Goal: Task Accomplishment & Management: Use online tool/utility

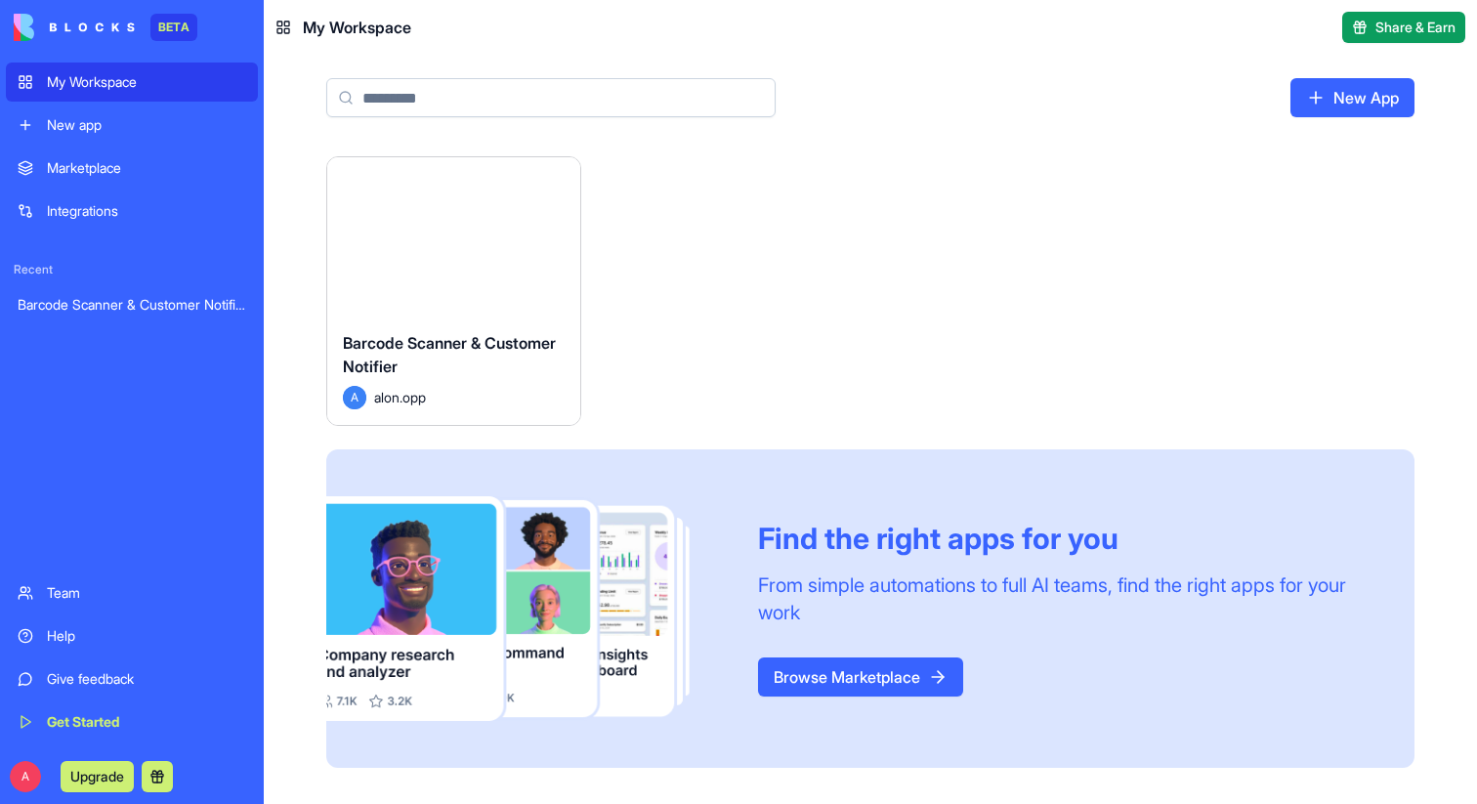
click at [425, 263] on div "Launch" at bounding box center [453, 236] width 253 height 158
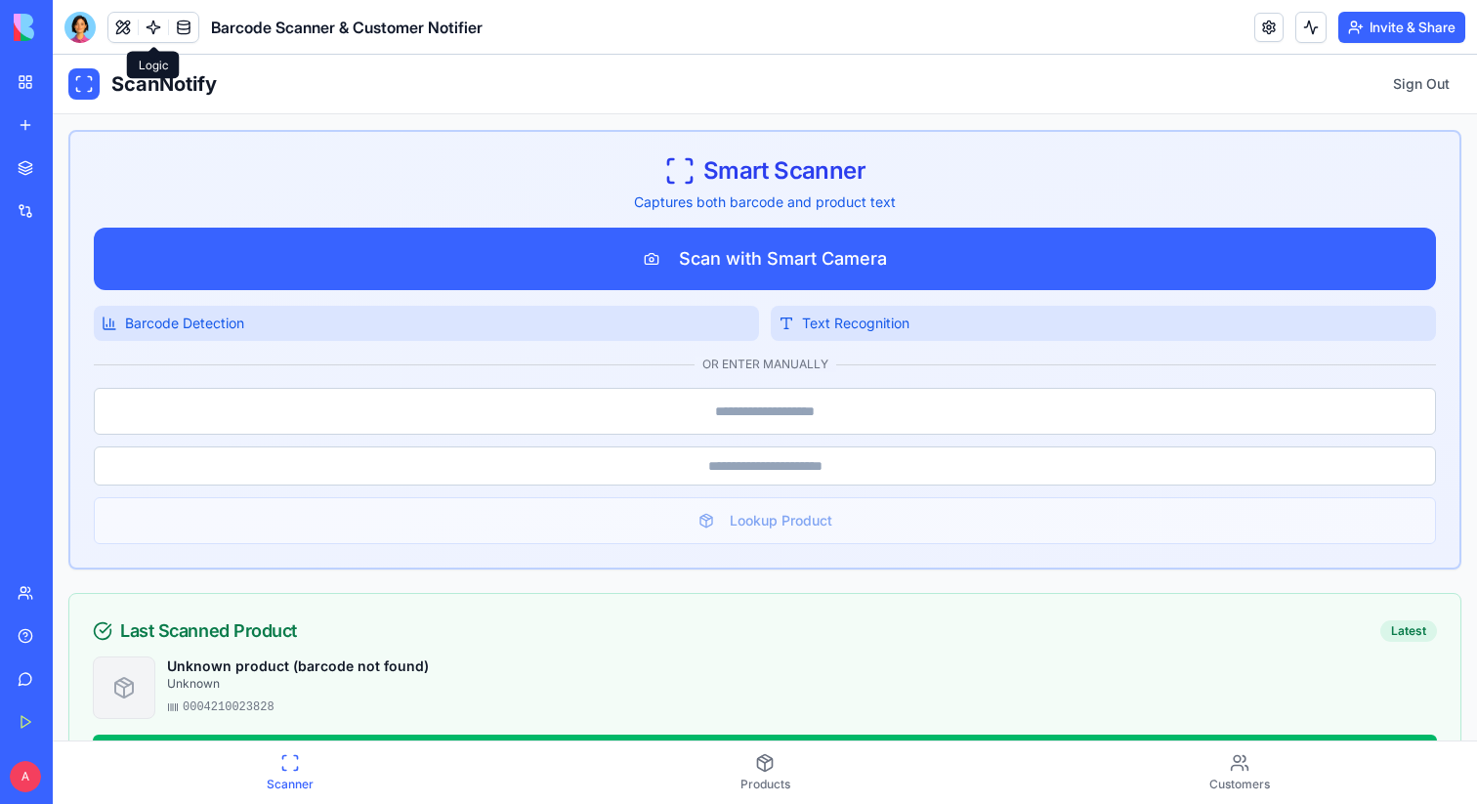
click at [148, 30] on link at bounding box center [153, 27] width 29 height 29
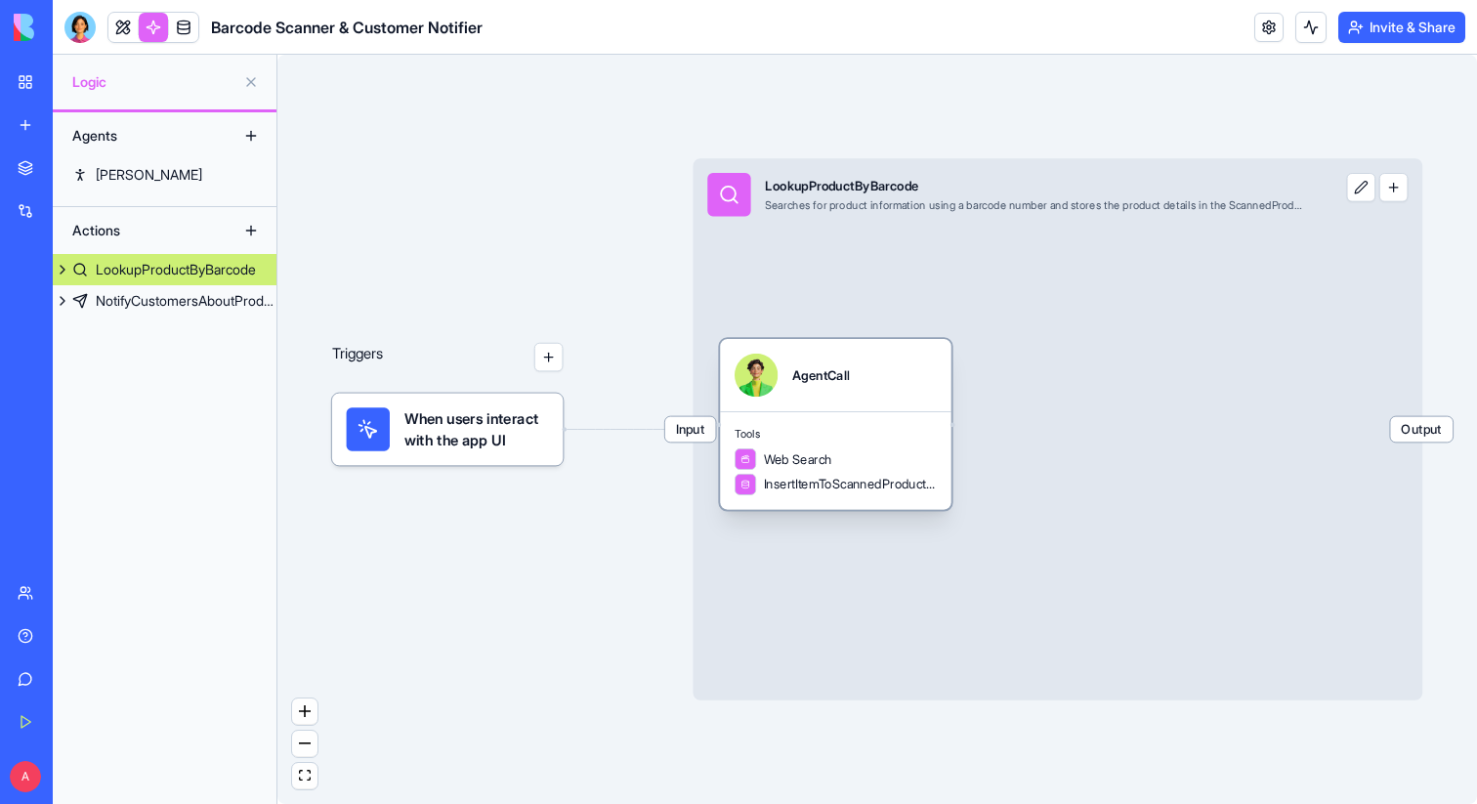
click at [866, 418] on div "Tools Web Search InsertItemToScannedProductsTable" at bounding box center [836, 460] width 232 height 99
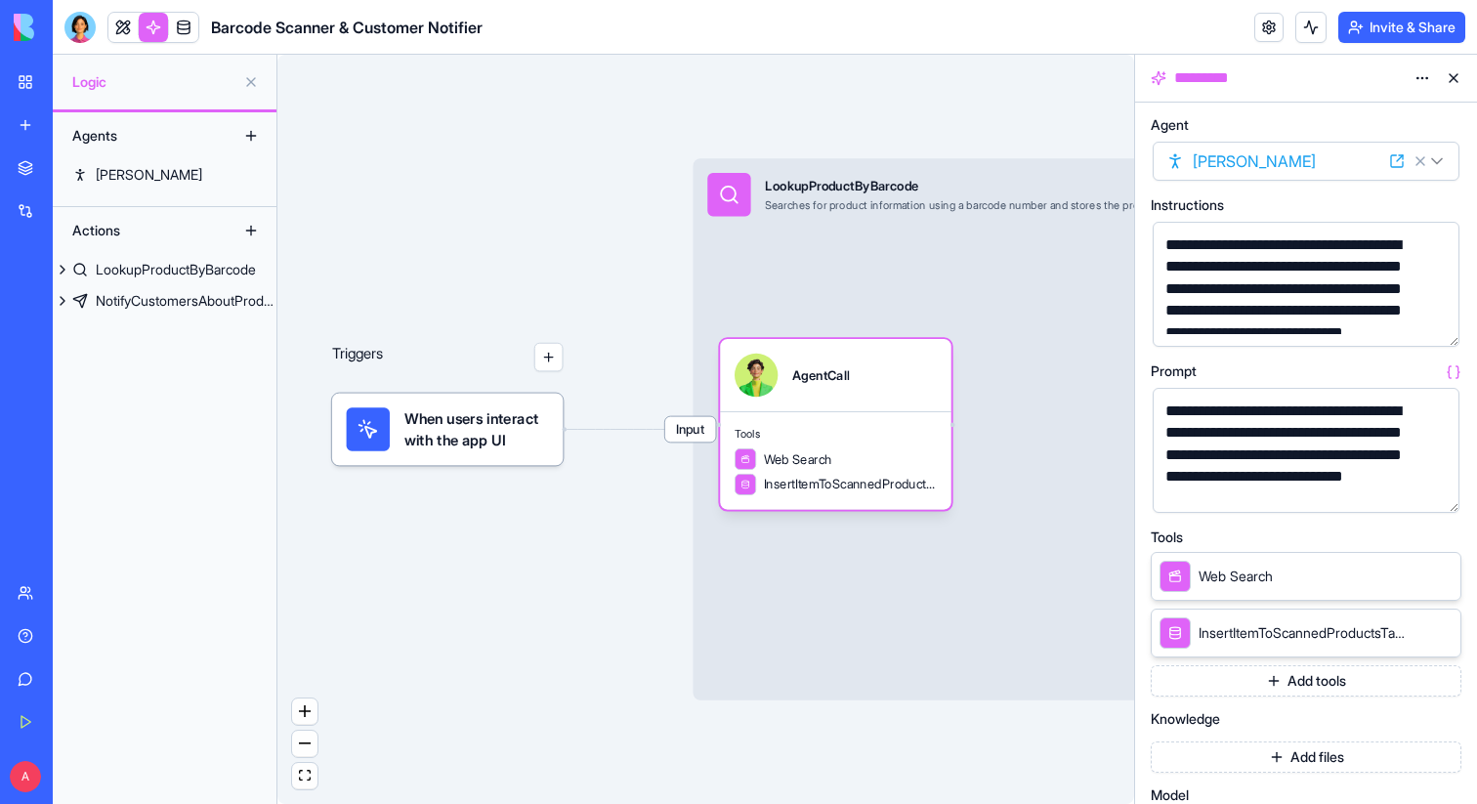
click at [1436, 328] on button "button" at bounding box center [1439, 327] width 31 height 31
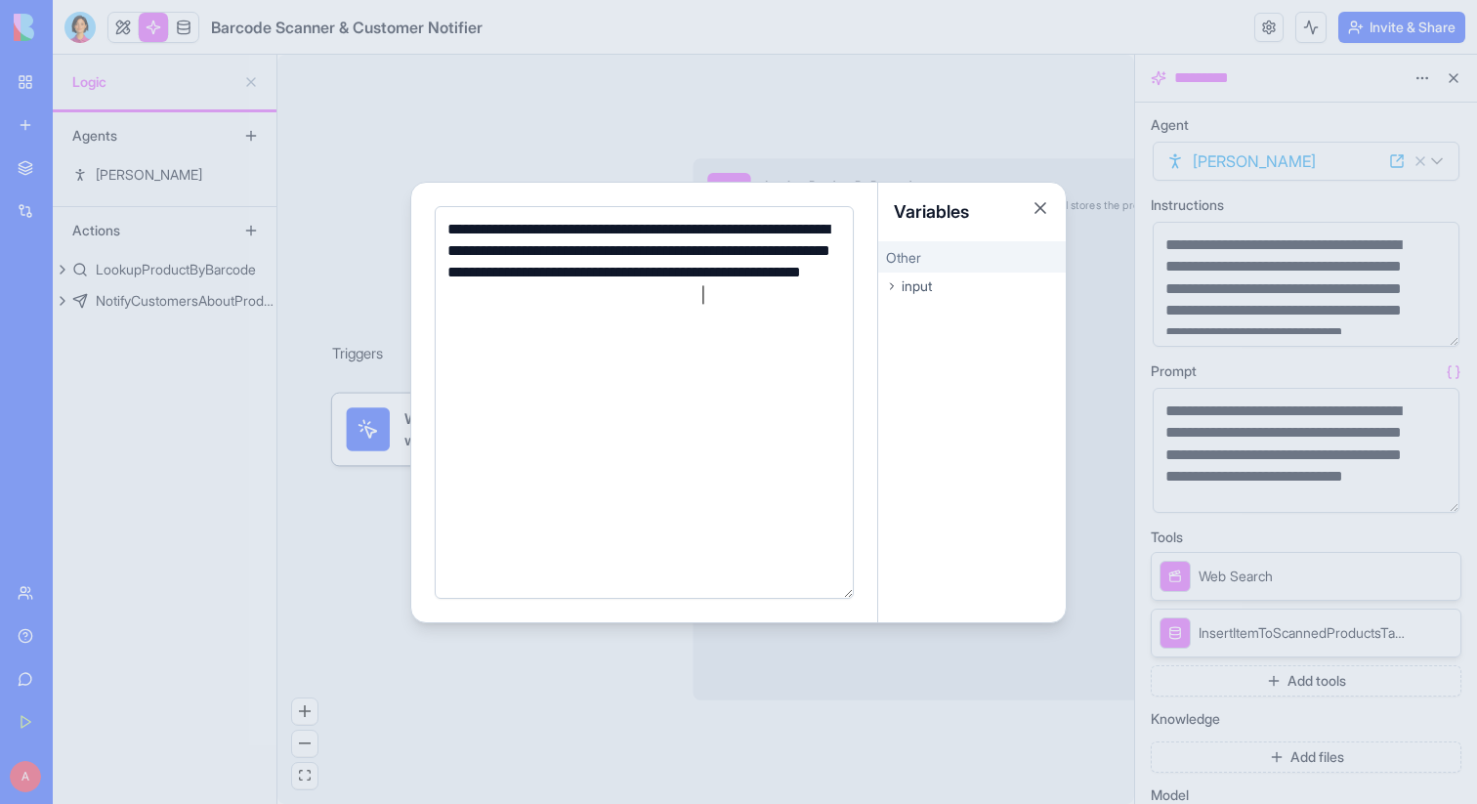
click at [1416, 354] on div at bounding box center [738, 402] width 1477 height 804
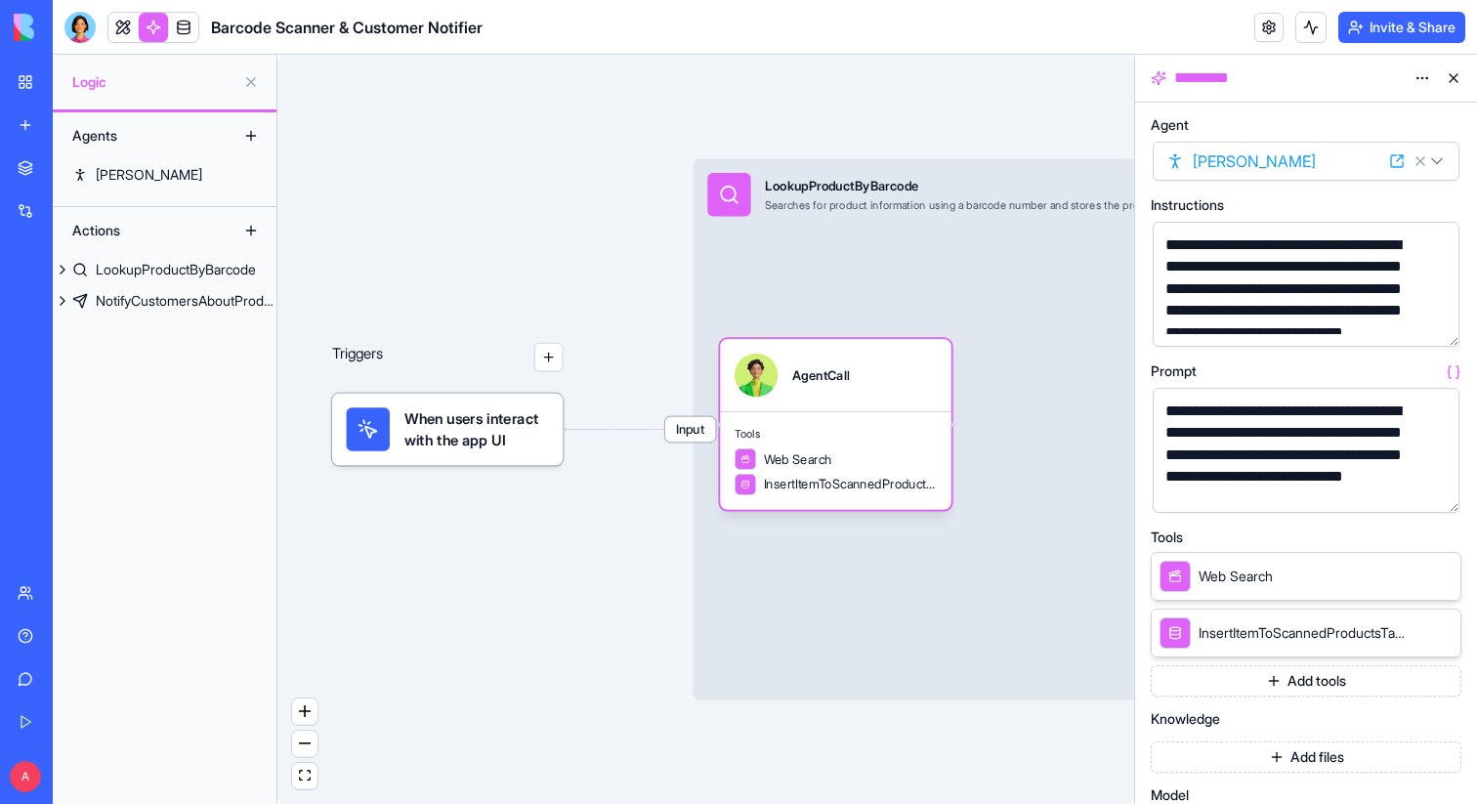
click at [1450, 484] on button "button" at bounding box center [1439, 493] width 31 height 31
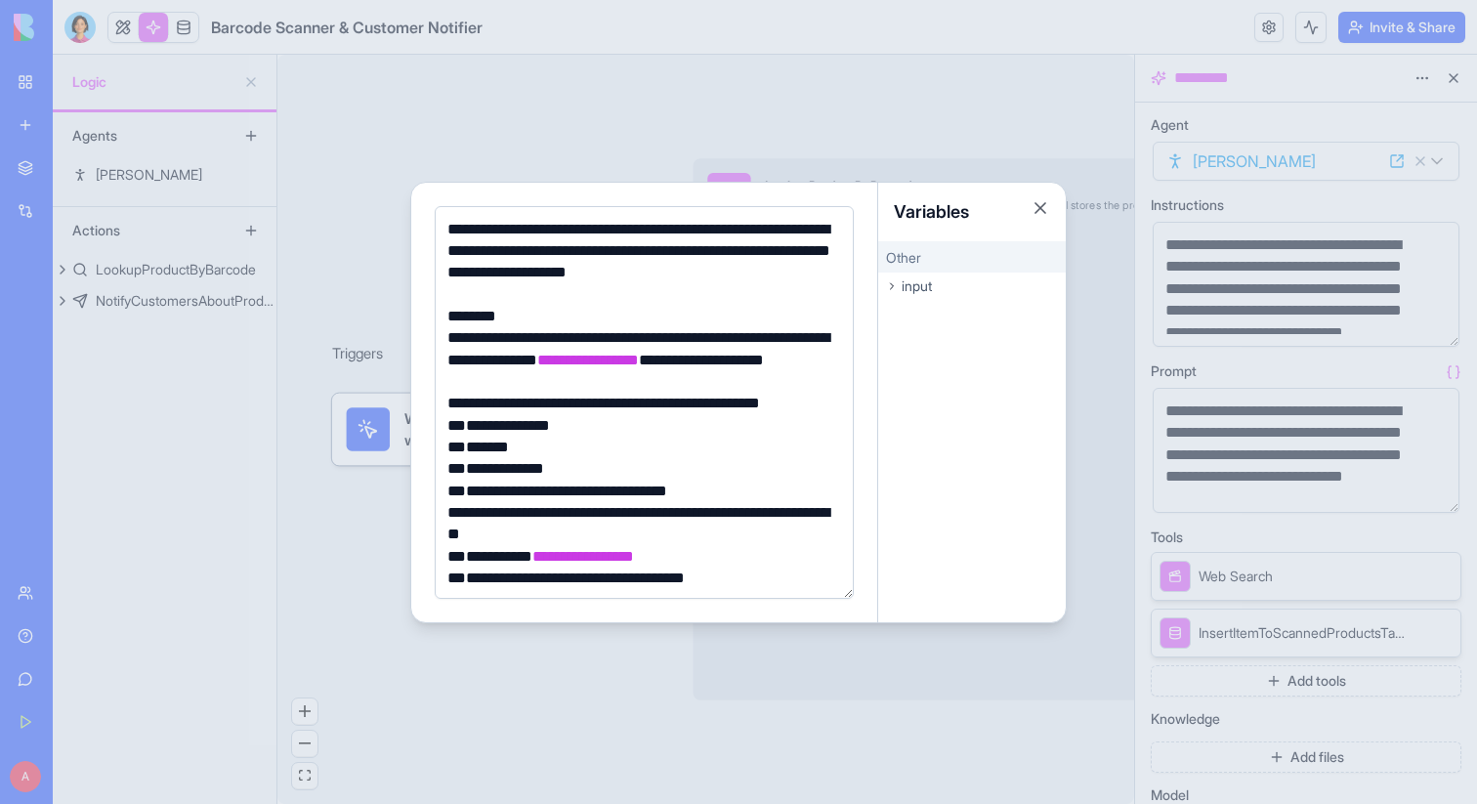
click at [1451, 464] on div at bounding box center [738, 402] width 1477 height 804
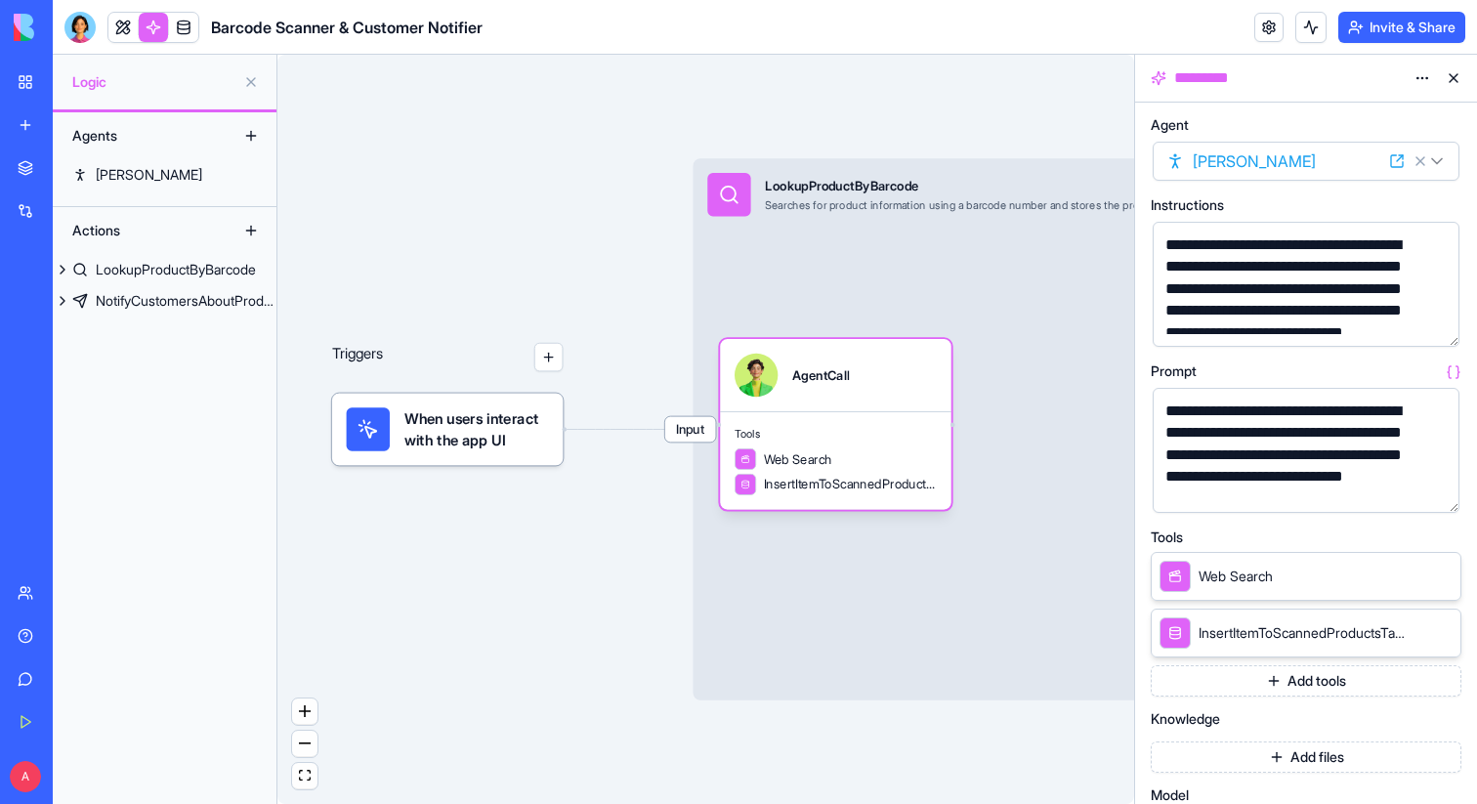
click at [1450, 74] on button at bounding box center [1453, 78] width 31 height 31
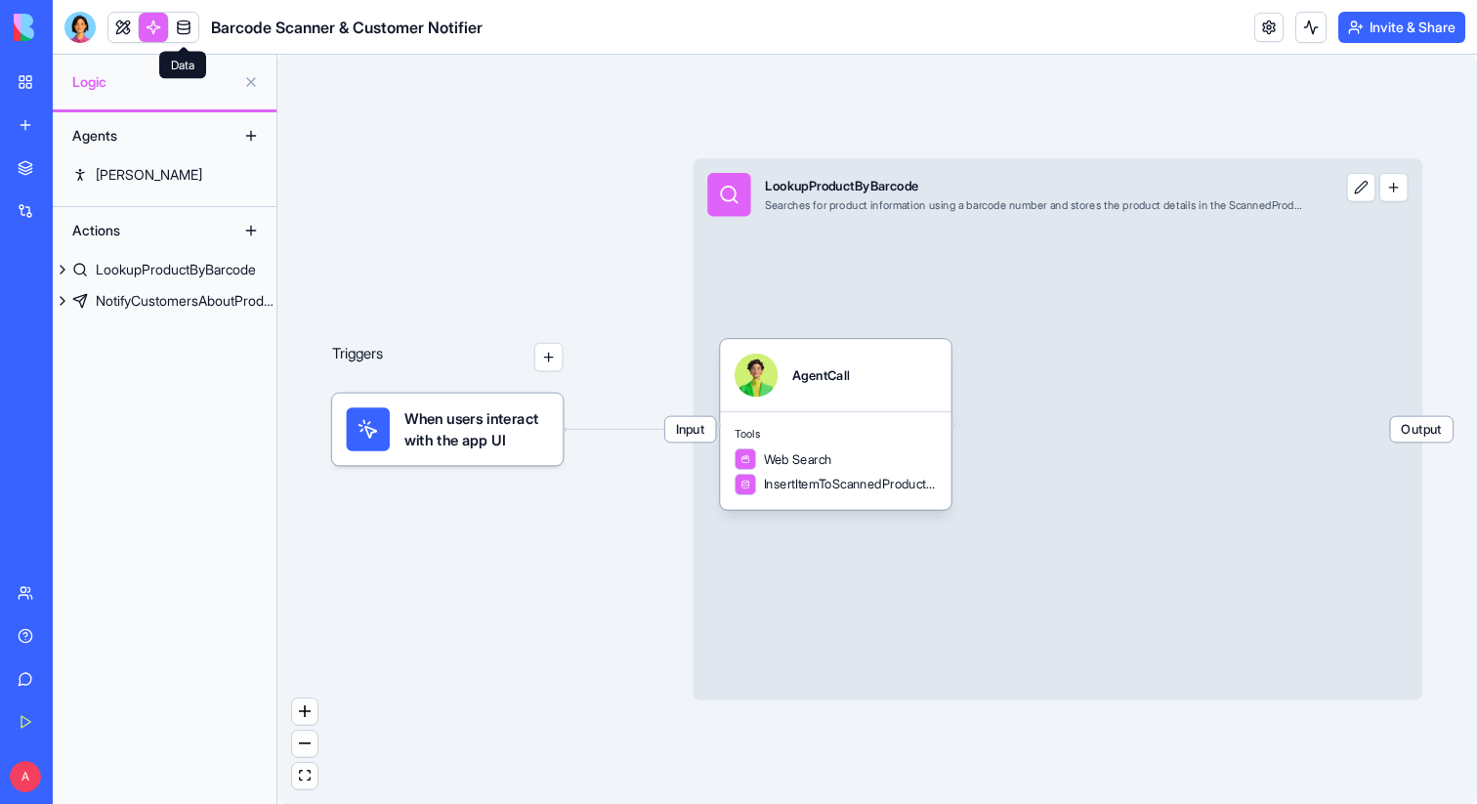
click at [187, 35] on link at bounding box center [183, 27] width 29 height 29
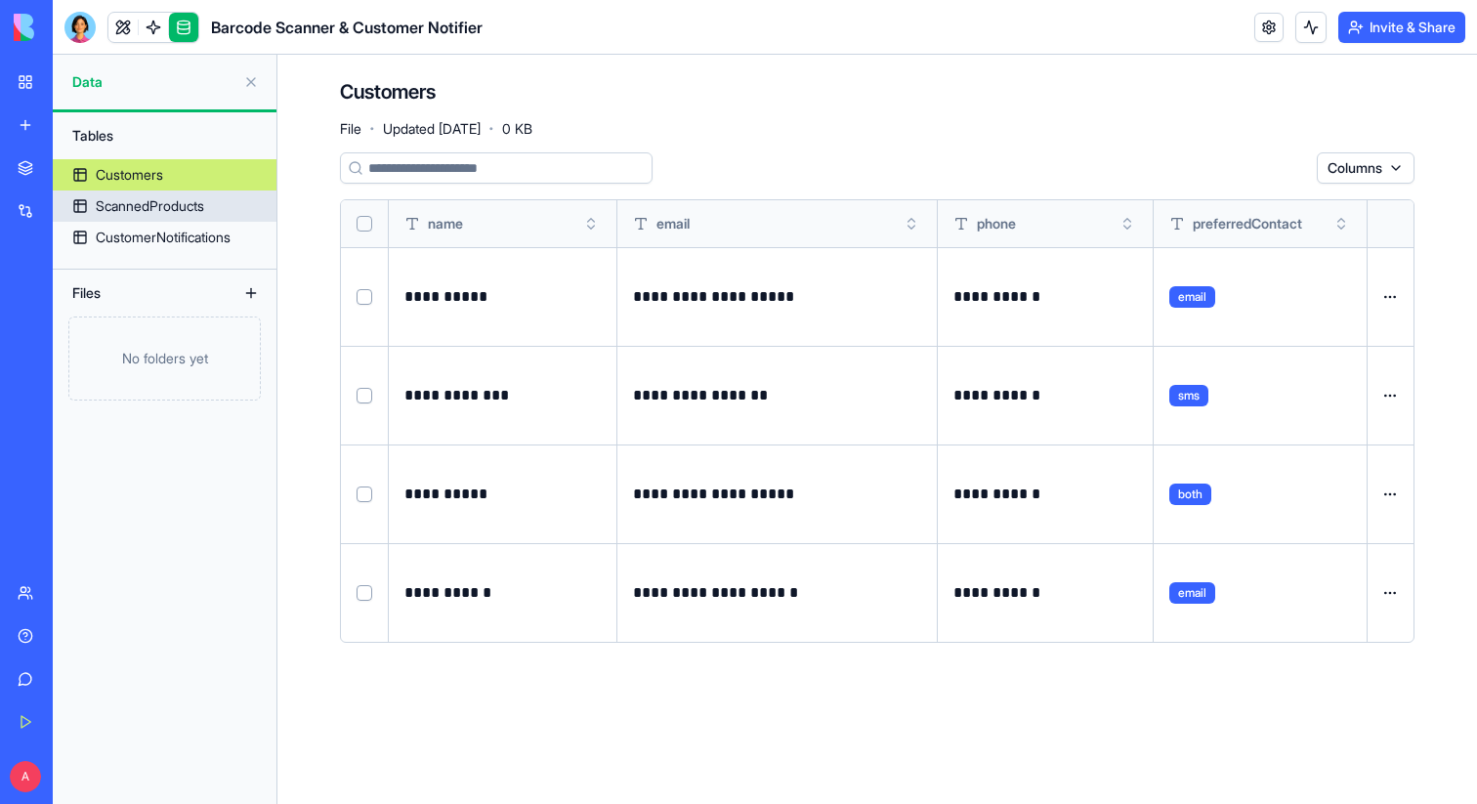
click at [159, 204] on div "ScannedProducts" at bounding box center [150, 206] width 108 height 20
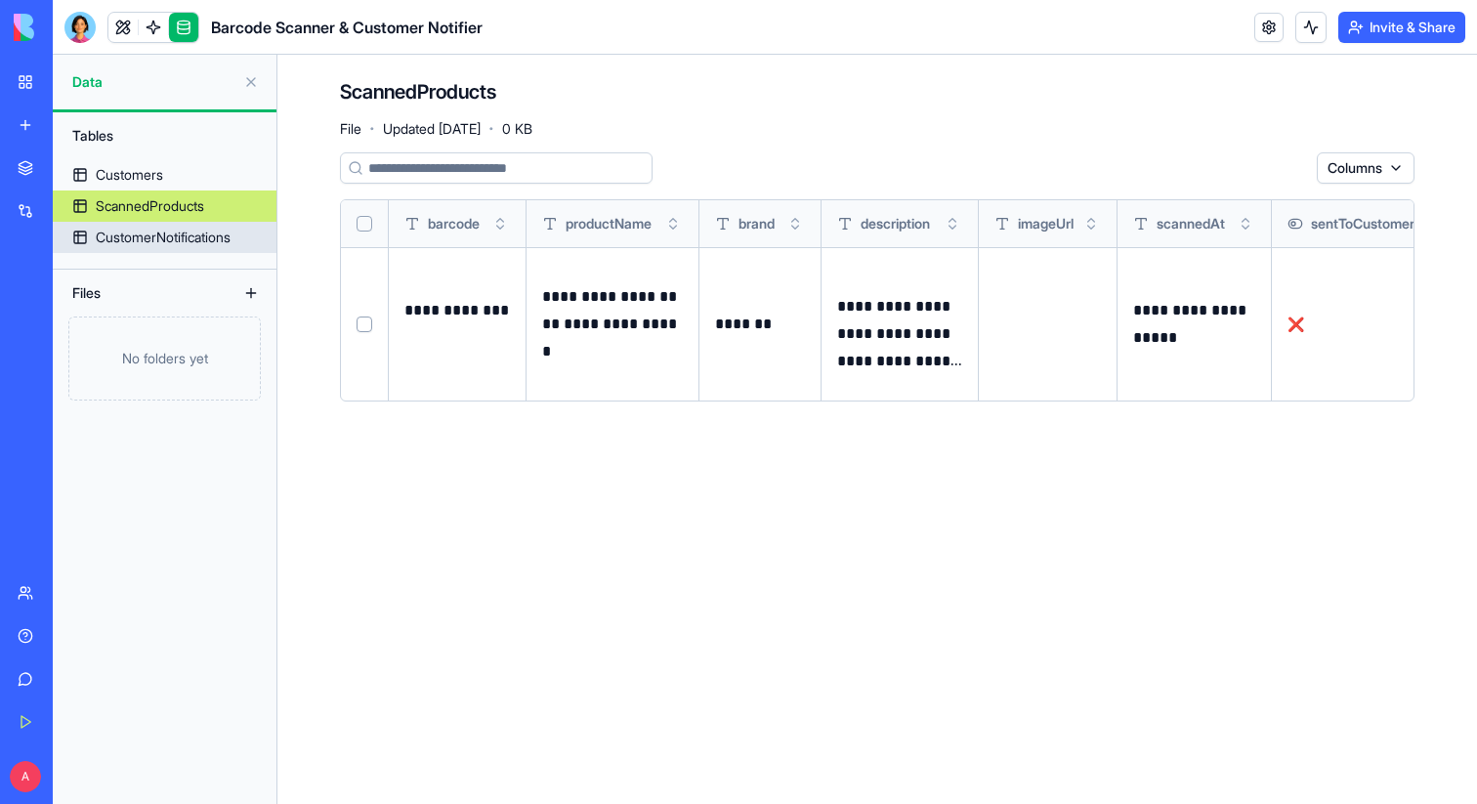
click at [150, 229] on div "CustomerNotifications" at bounding box center [163, 238] width 135 height 20
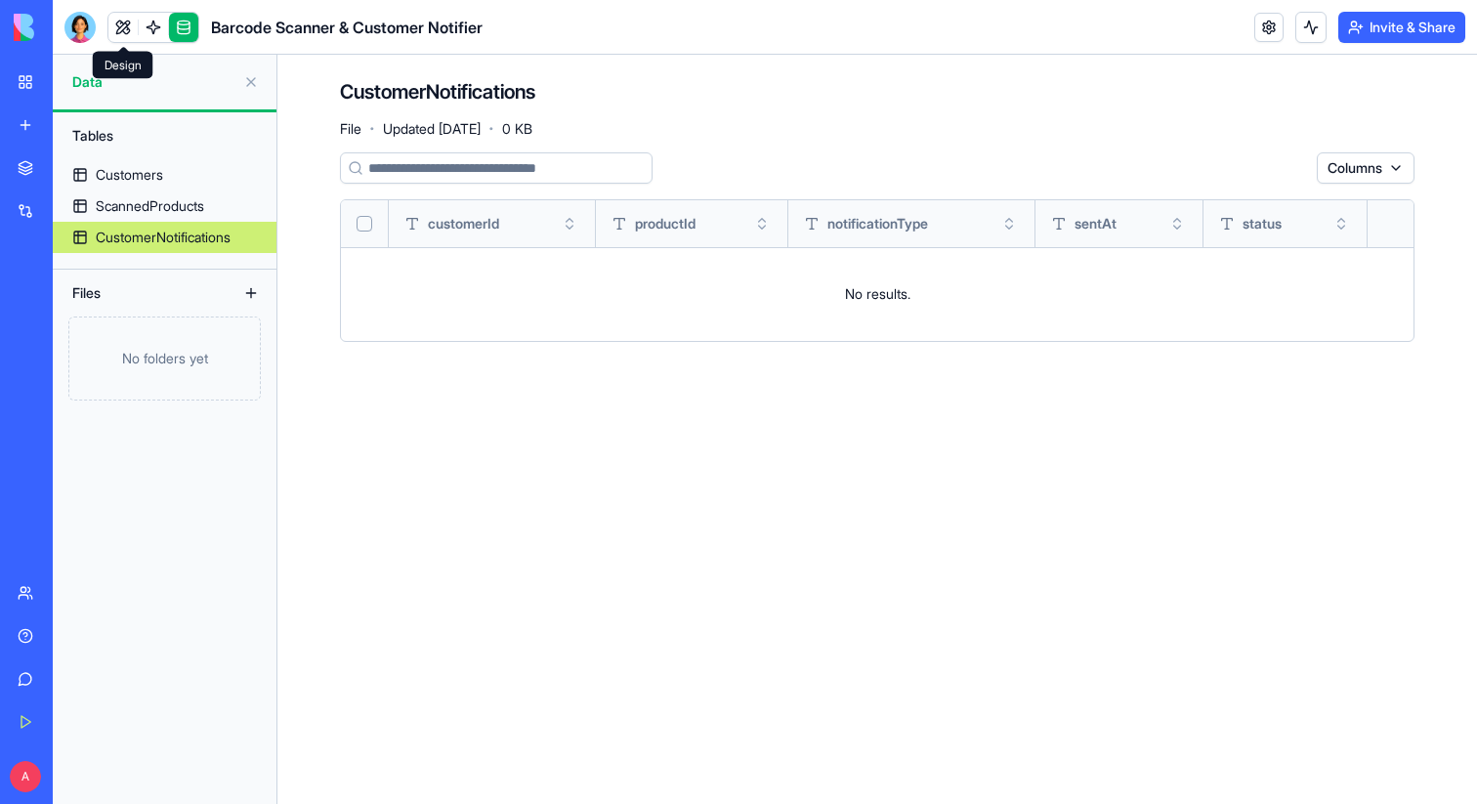
click at [120, 29] on link at bounding box center [122, 27] width 29 height 29
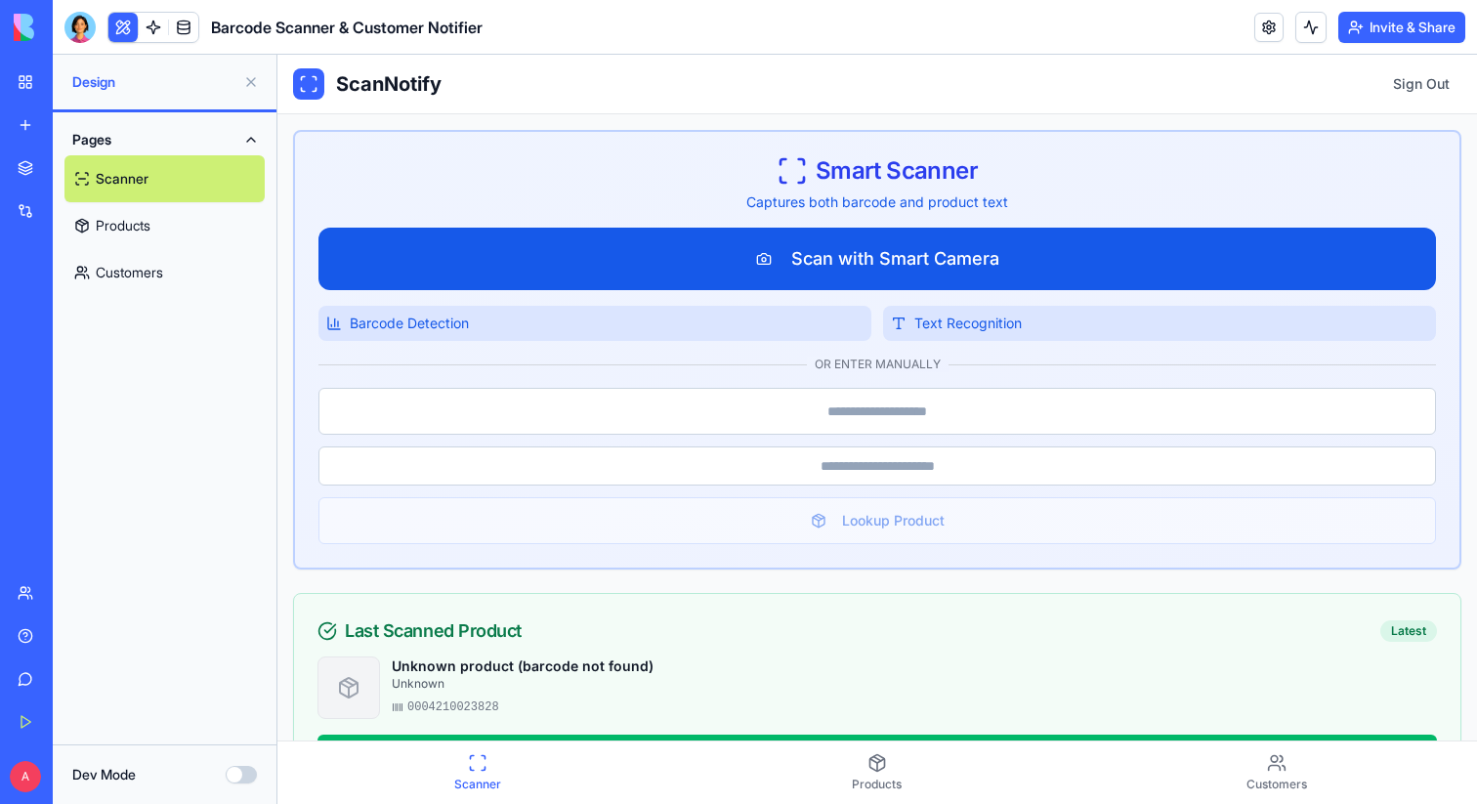
click at [874, 270] on button "Scan with Smart Camera" at bounding box center [877, 259] width 1118 height 63
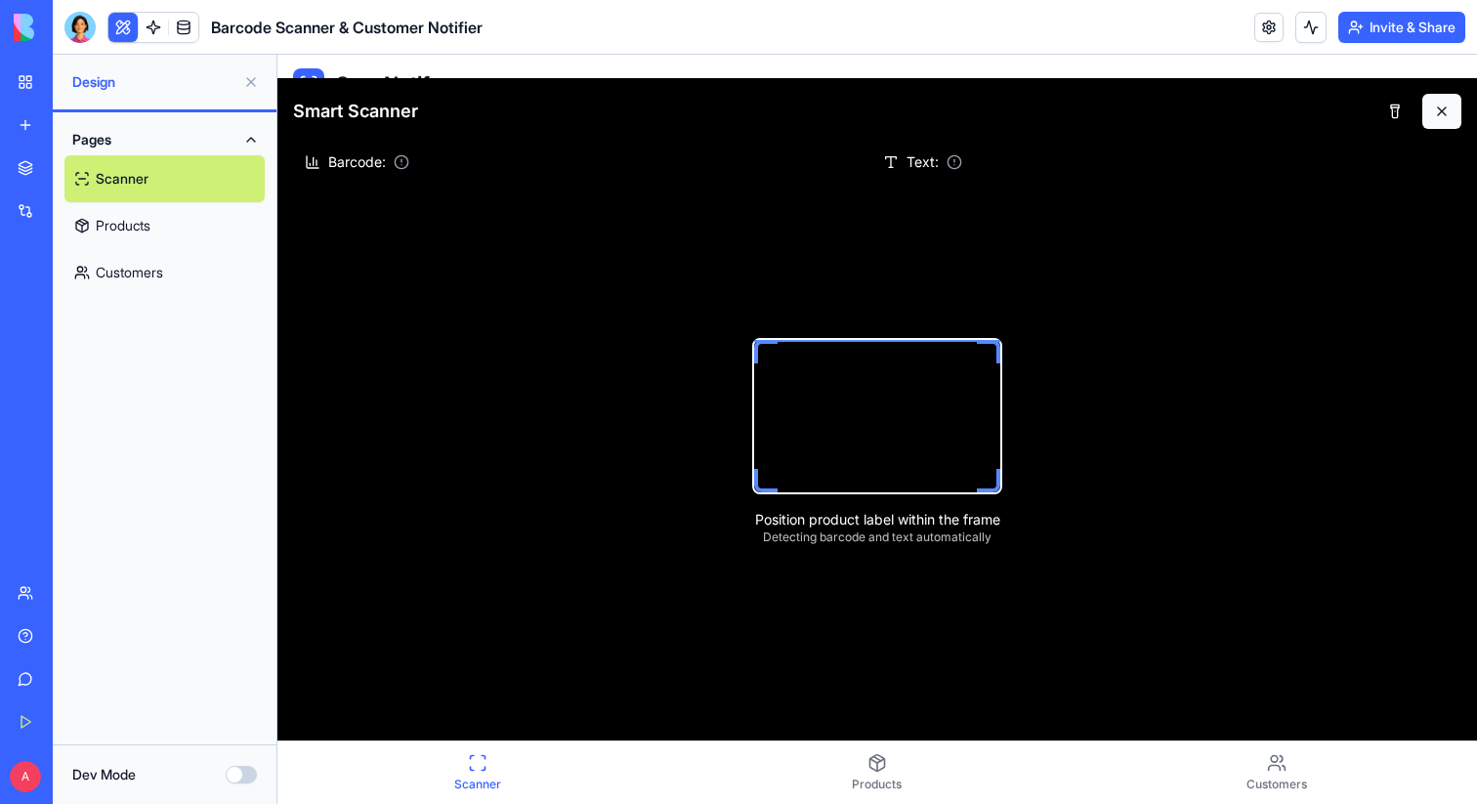
click at [1434, 115] on button at bounding box center [1441, 111] width 39 height 35
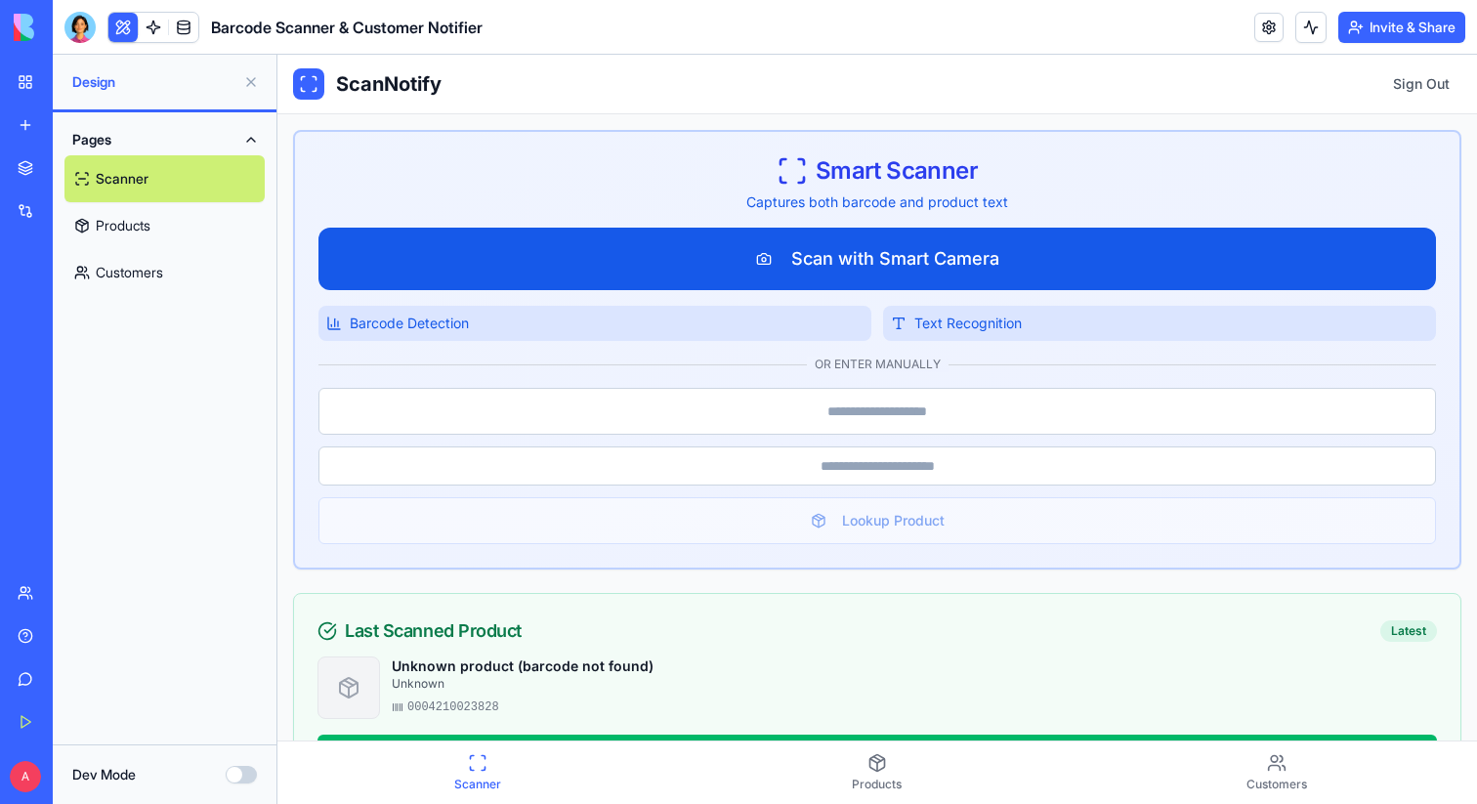
click at [933, 268] on button "Scan with Smart Camera" at bounding box center [877, 259] width 1118 height 63
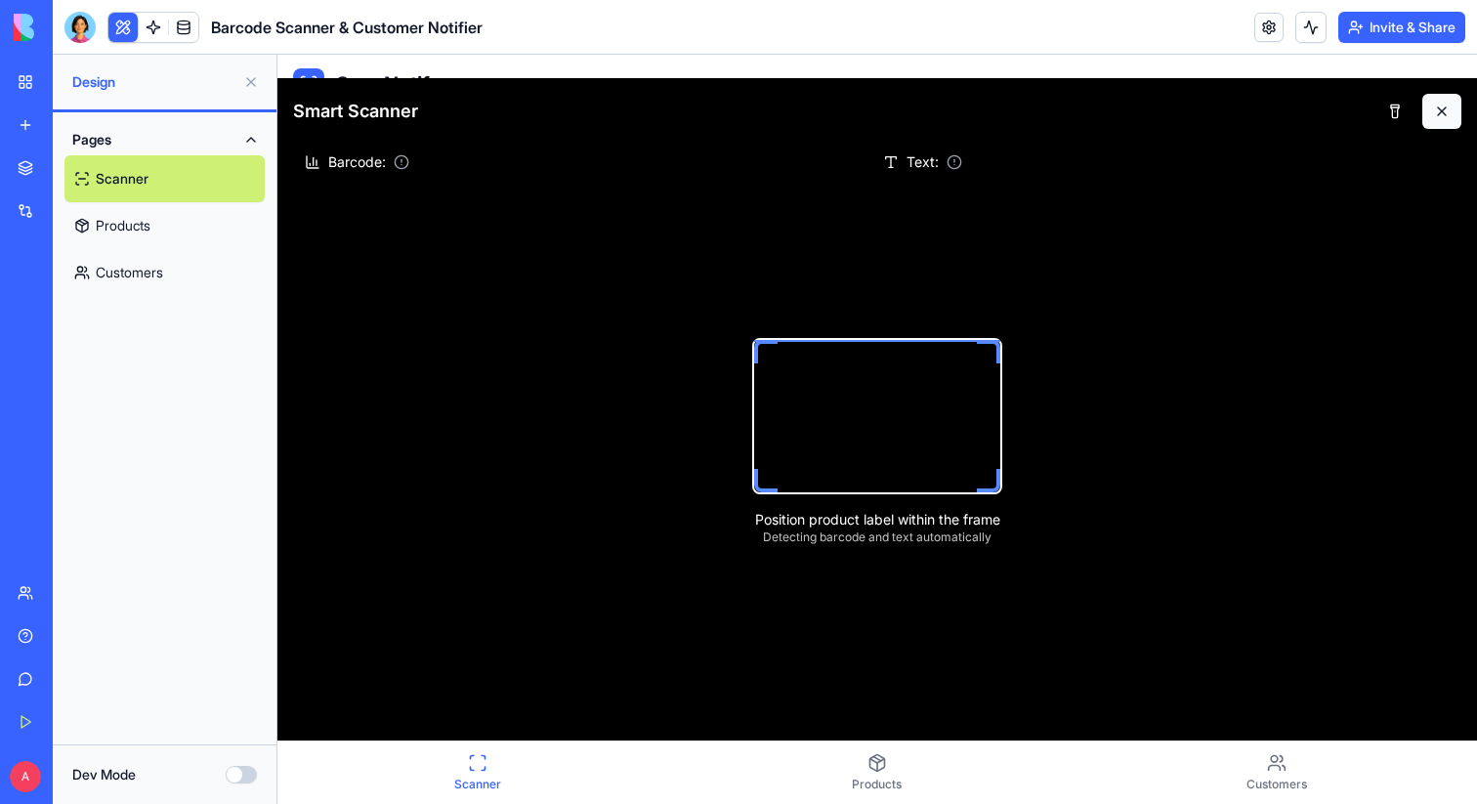
click at [1432, 115] on button at bounding box center [1441, 111] width 39 height 35
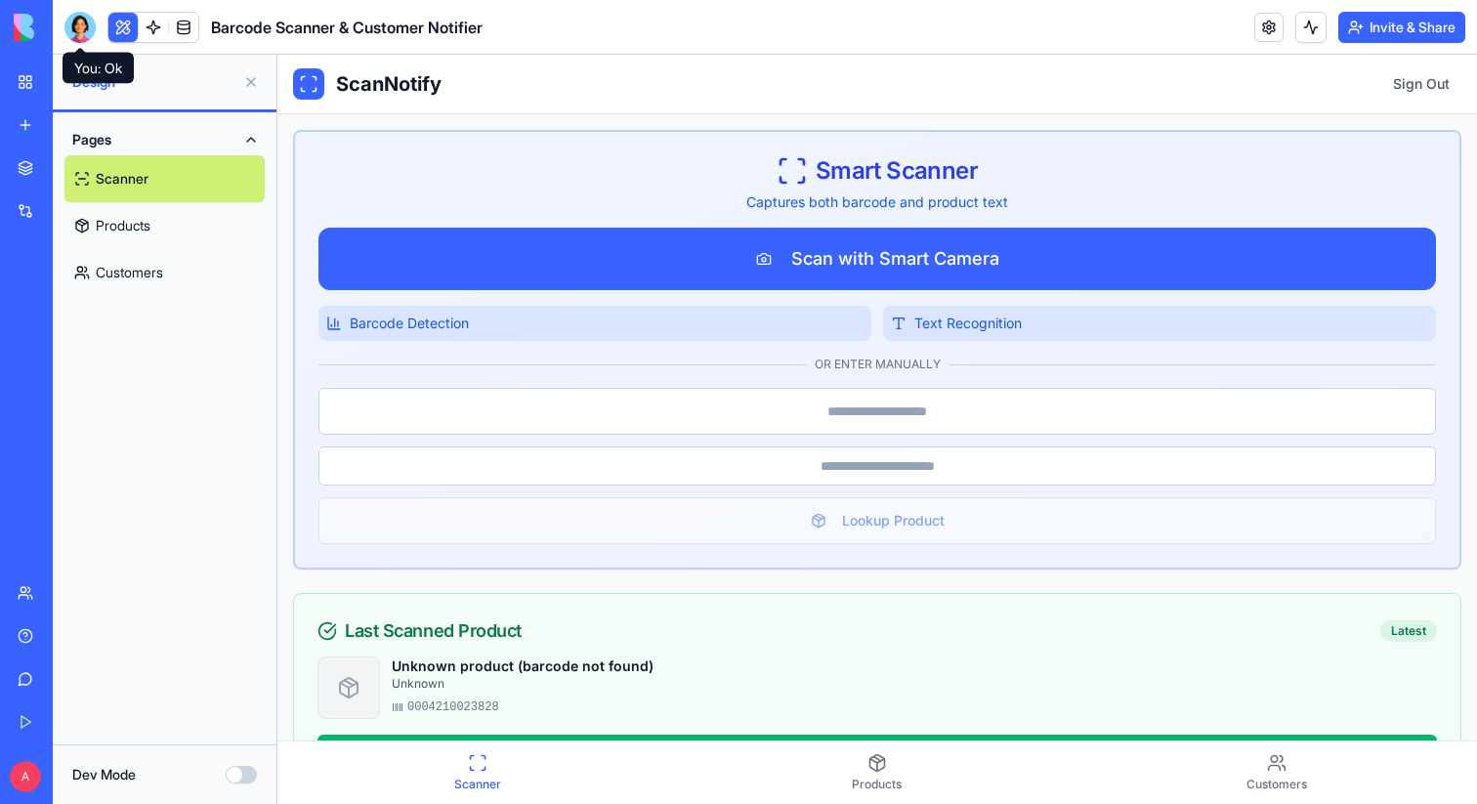
click at [74, 31] on div at bounding box center [79, 27] width 31 height 31
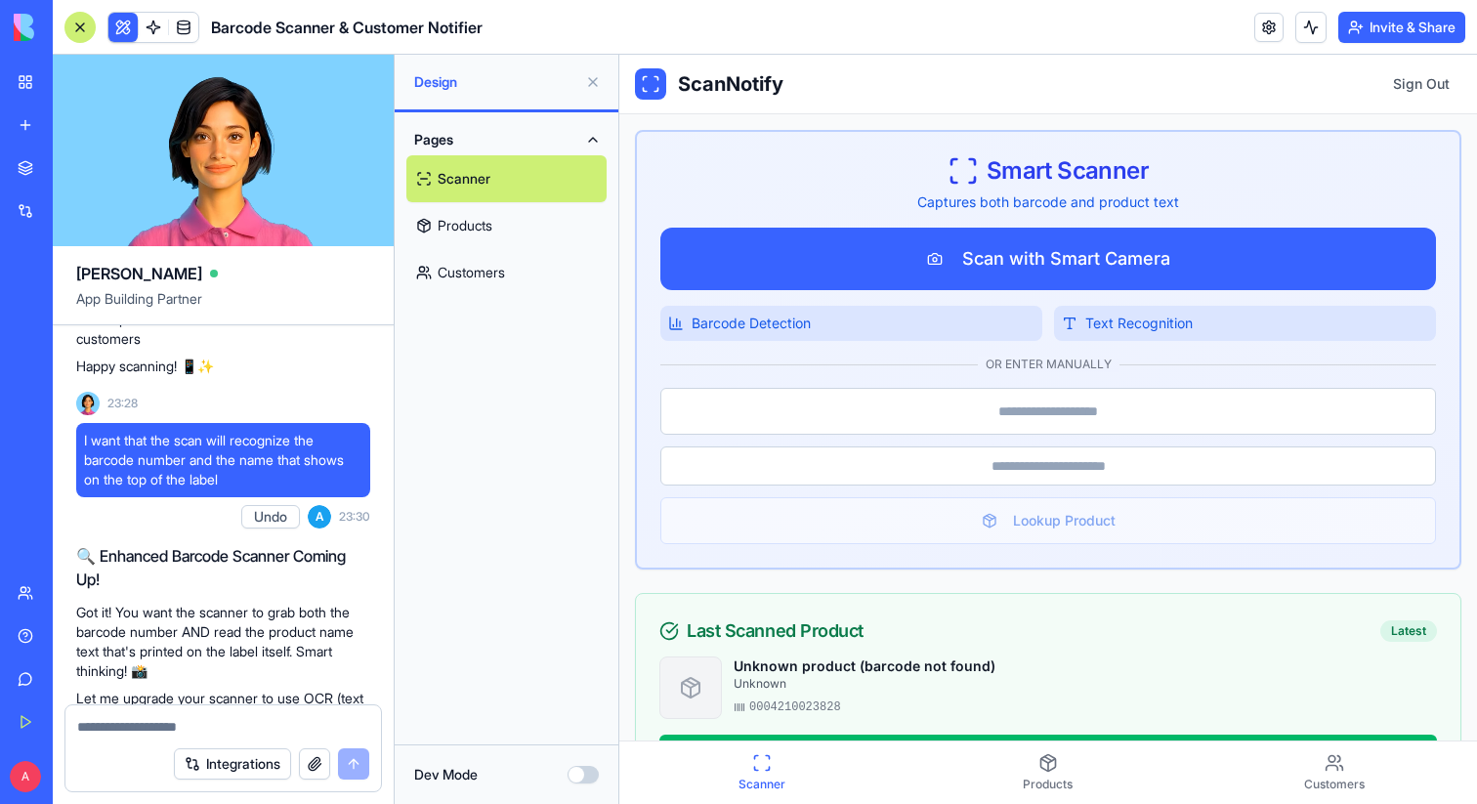
scroll to position [931, 0]
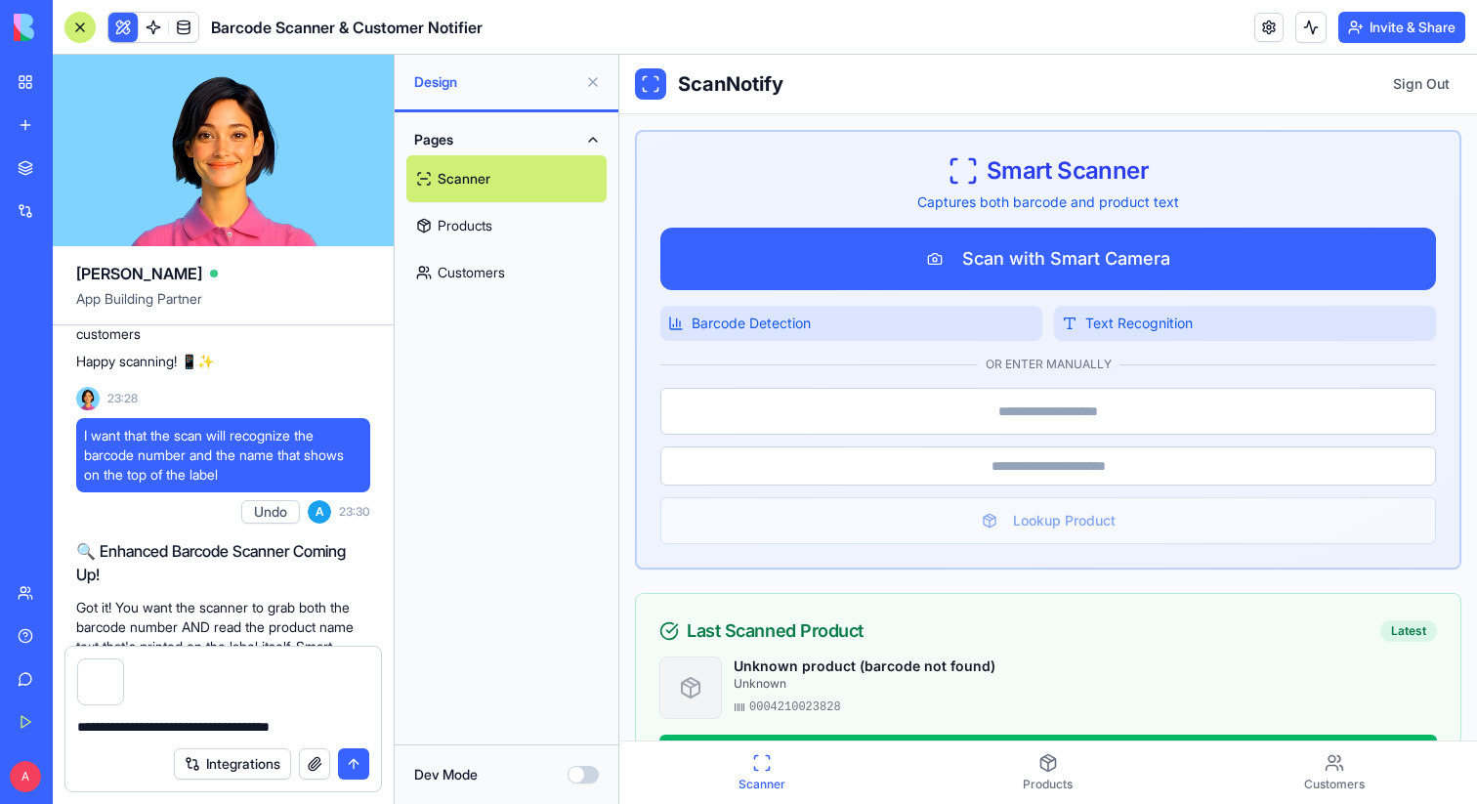
type textarea "**********"
click at [352, 770] on button "submit" at bounding box center [353, 763] width 31 height 31
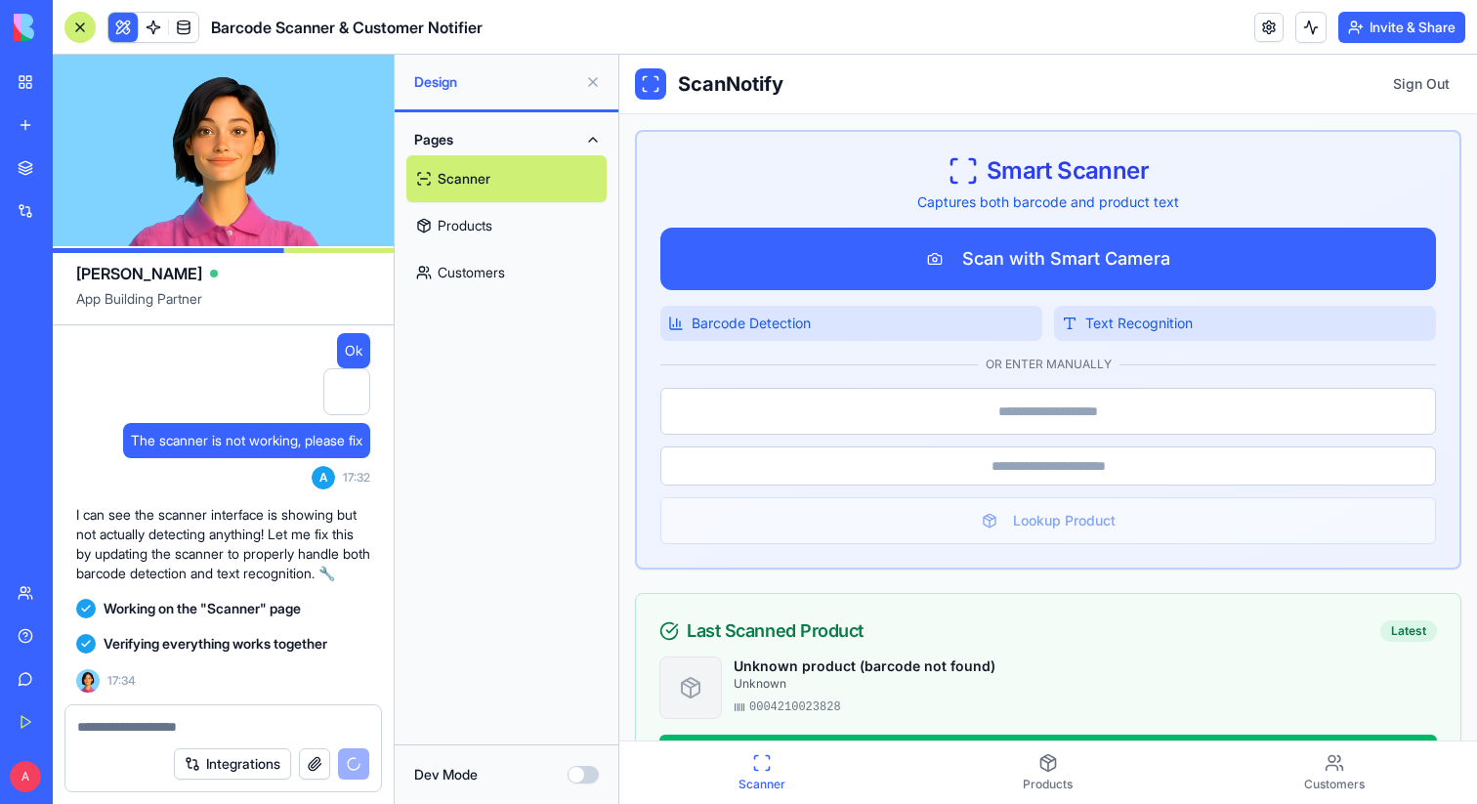
scroll to position [1950, 0]
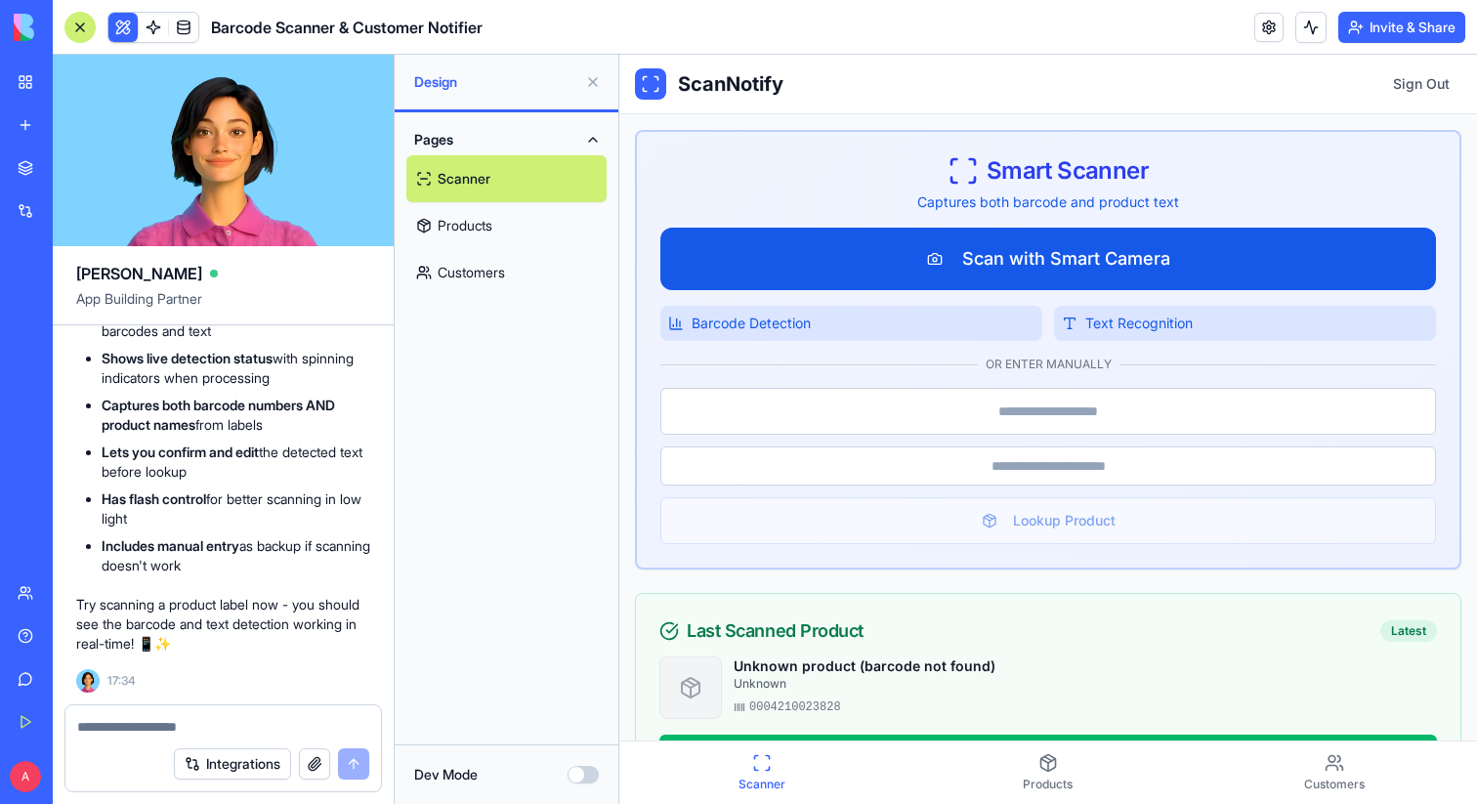
click at [1035, 258] on button "Scan with Smart Camera" at bounding box center [1048, 259] width 776 height 63
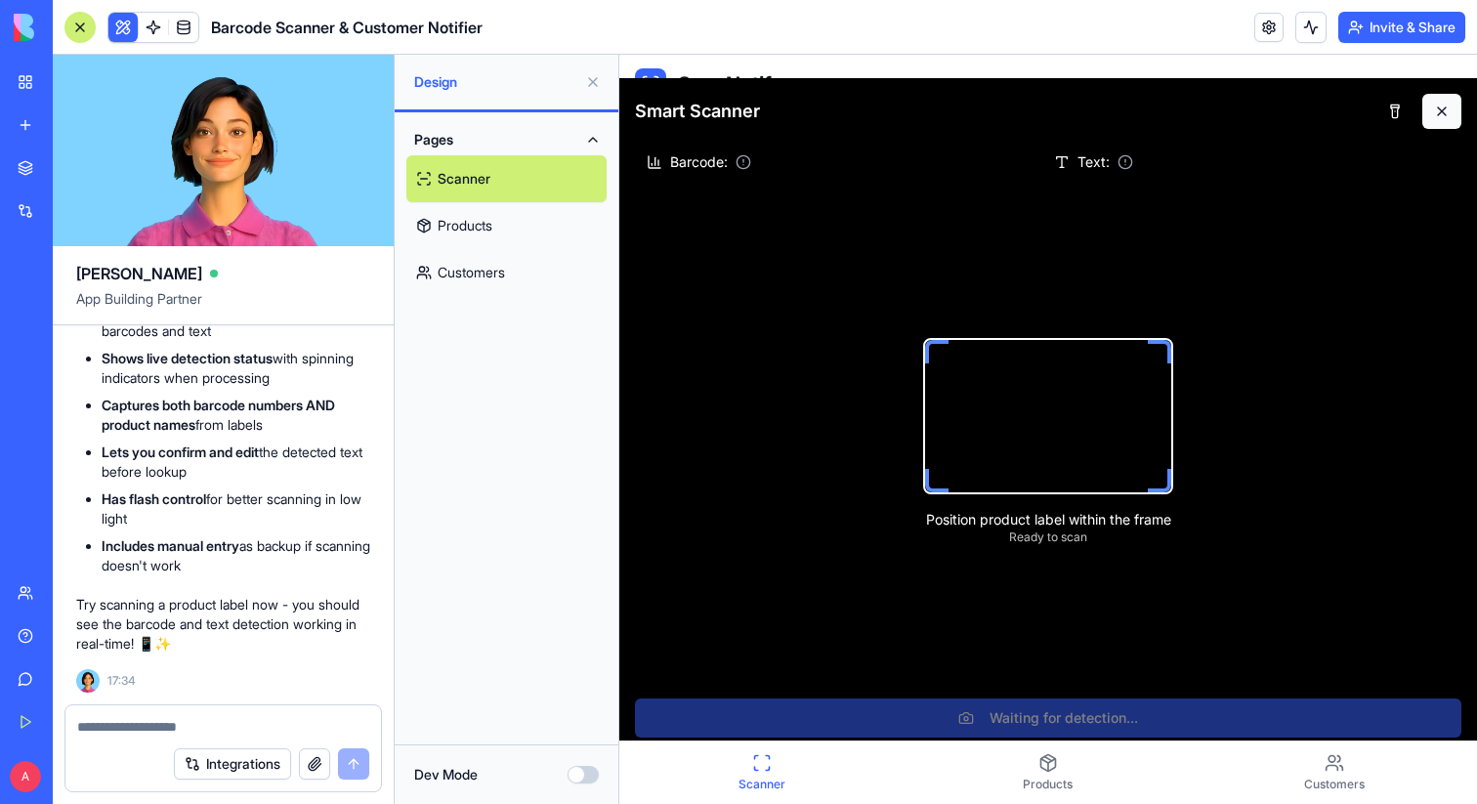
click at [1454, 117] on button at bounding box center [1441, 111] width 39 height 35
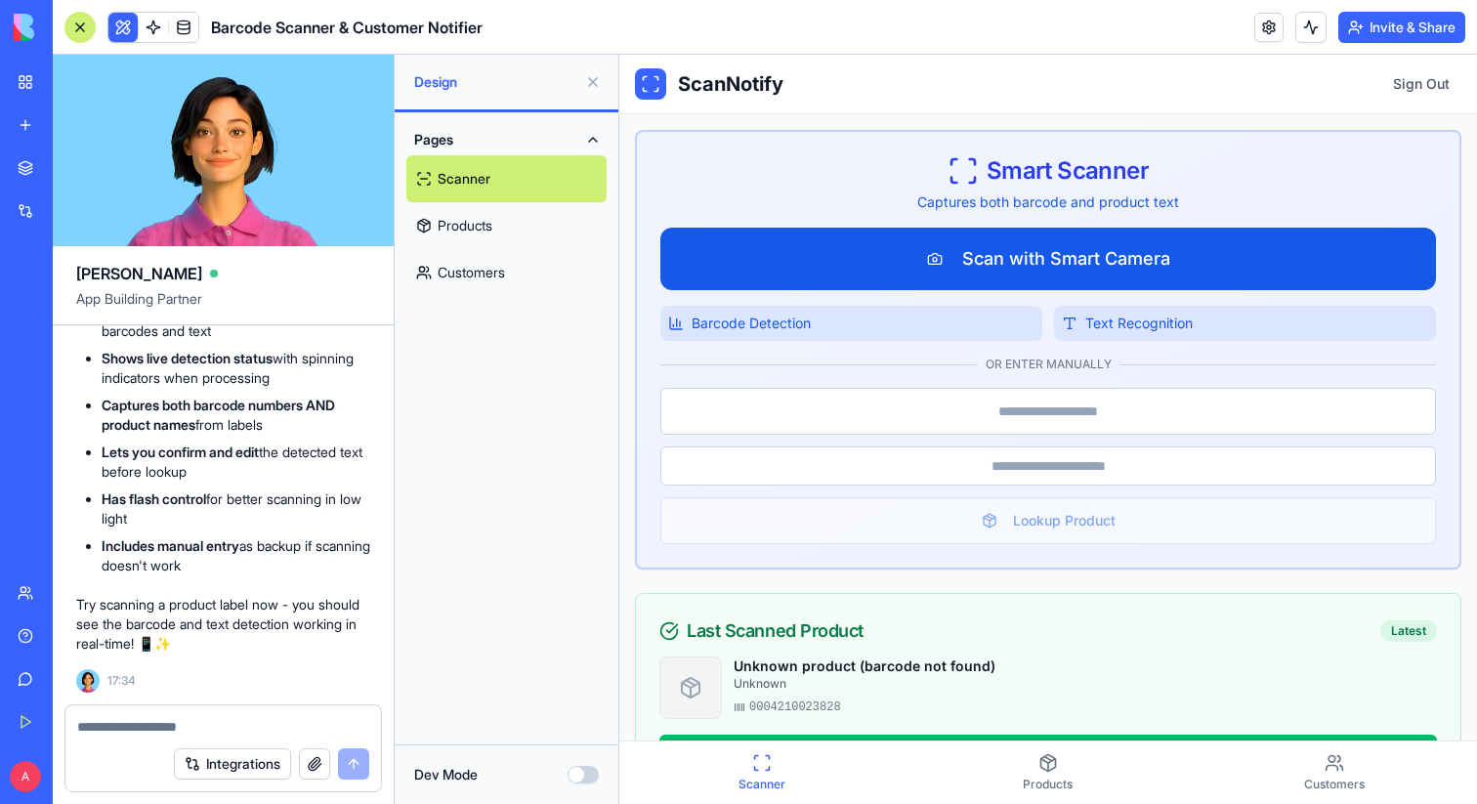
click at [1061, 270] on button "Scan with Smart Camera" at bounding box center [1048, 259] width 776 height 63
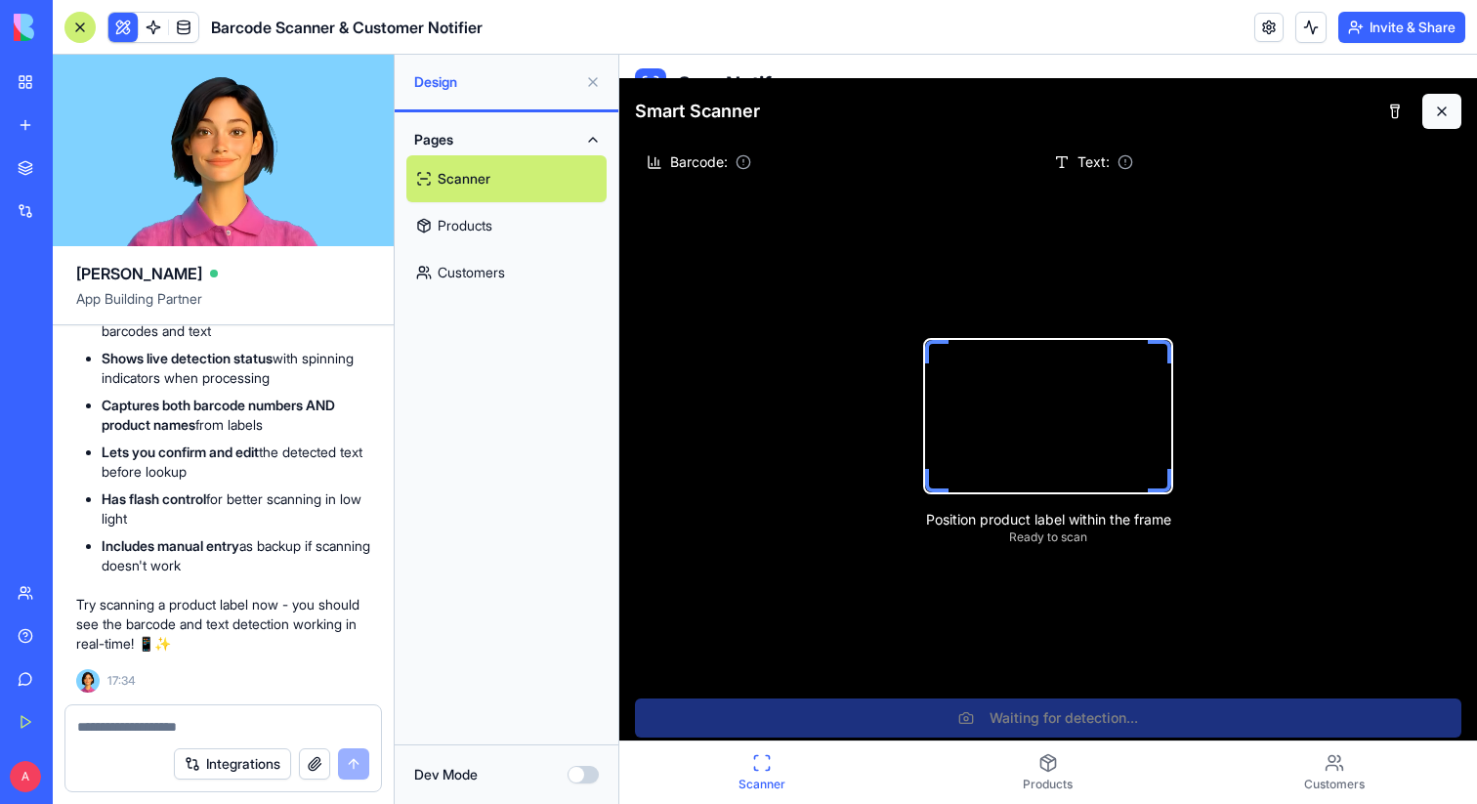
click at [1442, 102] on button at bounding box center [1441, 111] width 39 height 35
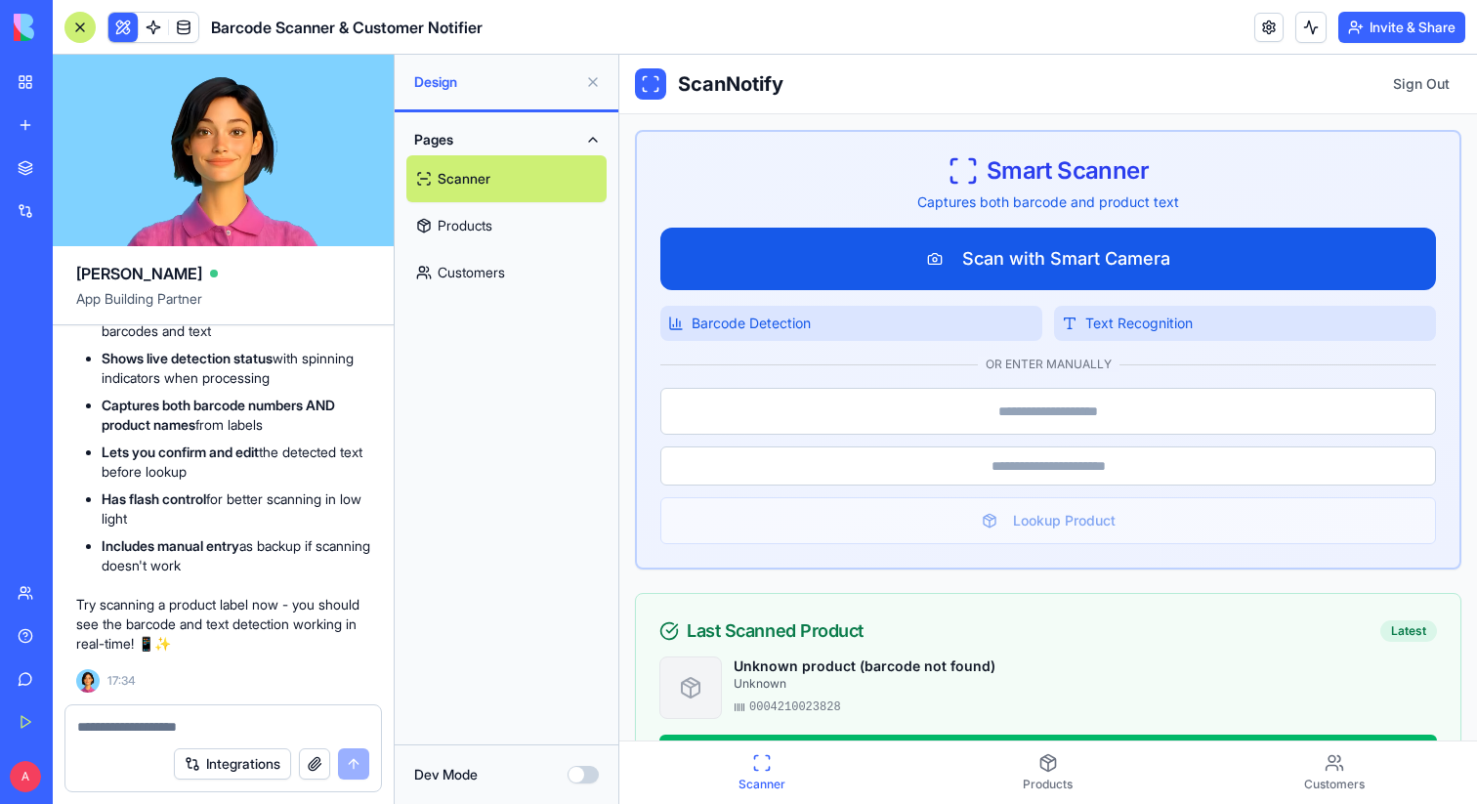
click at [1059, 263] on button "Scan with Smart Camera" at bounding box center [1048, 259] width 776 height 63
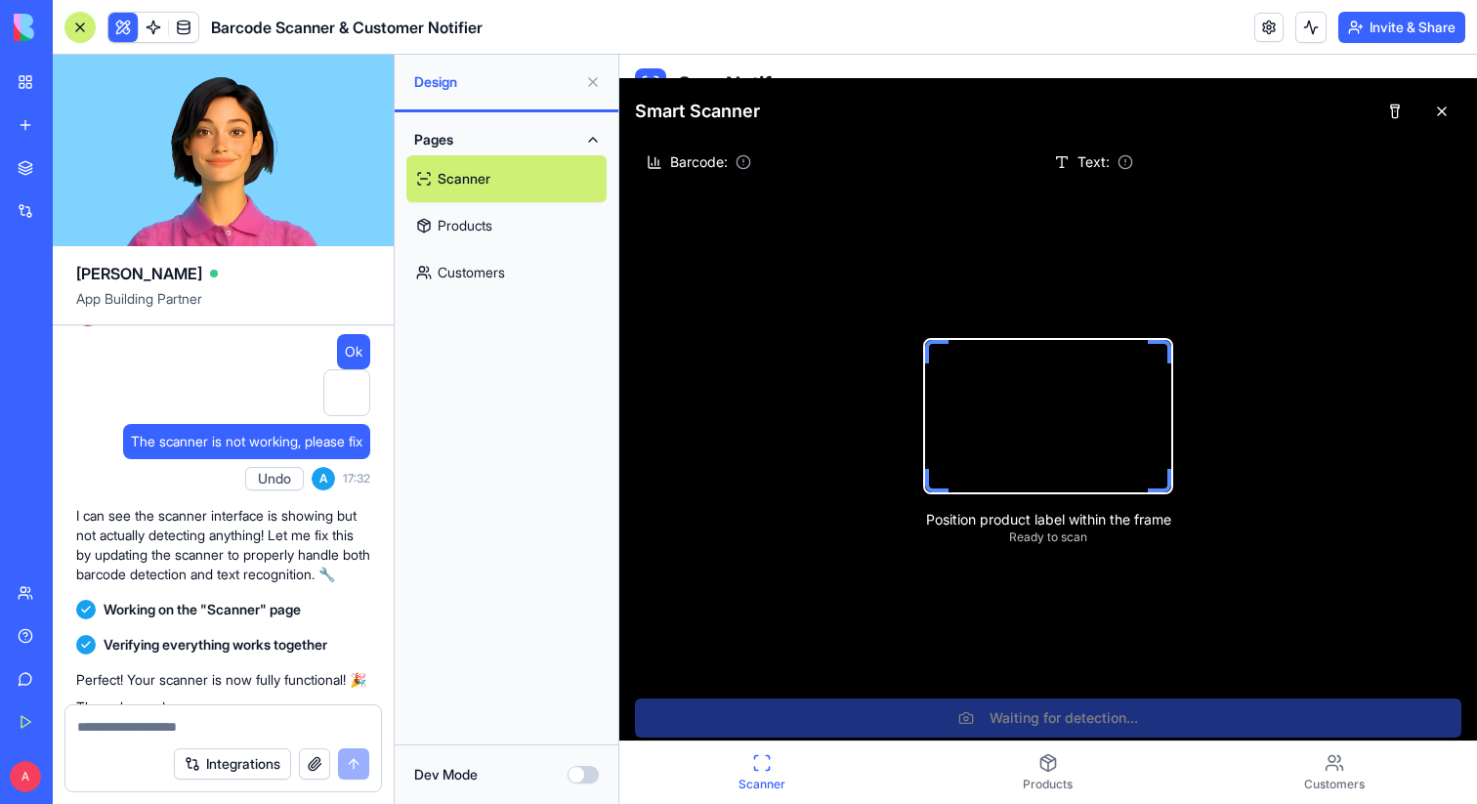
scroll to position [1388, 0]
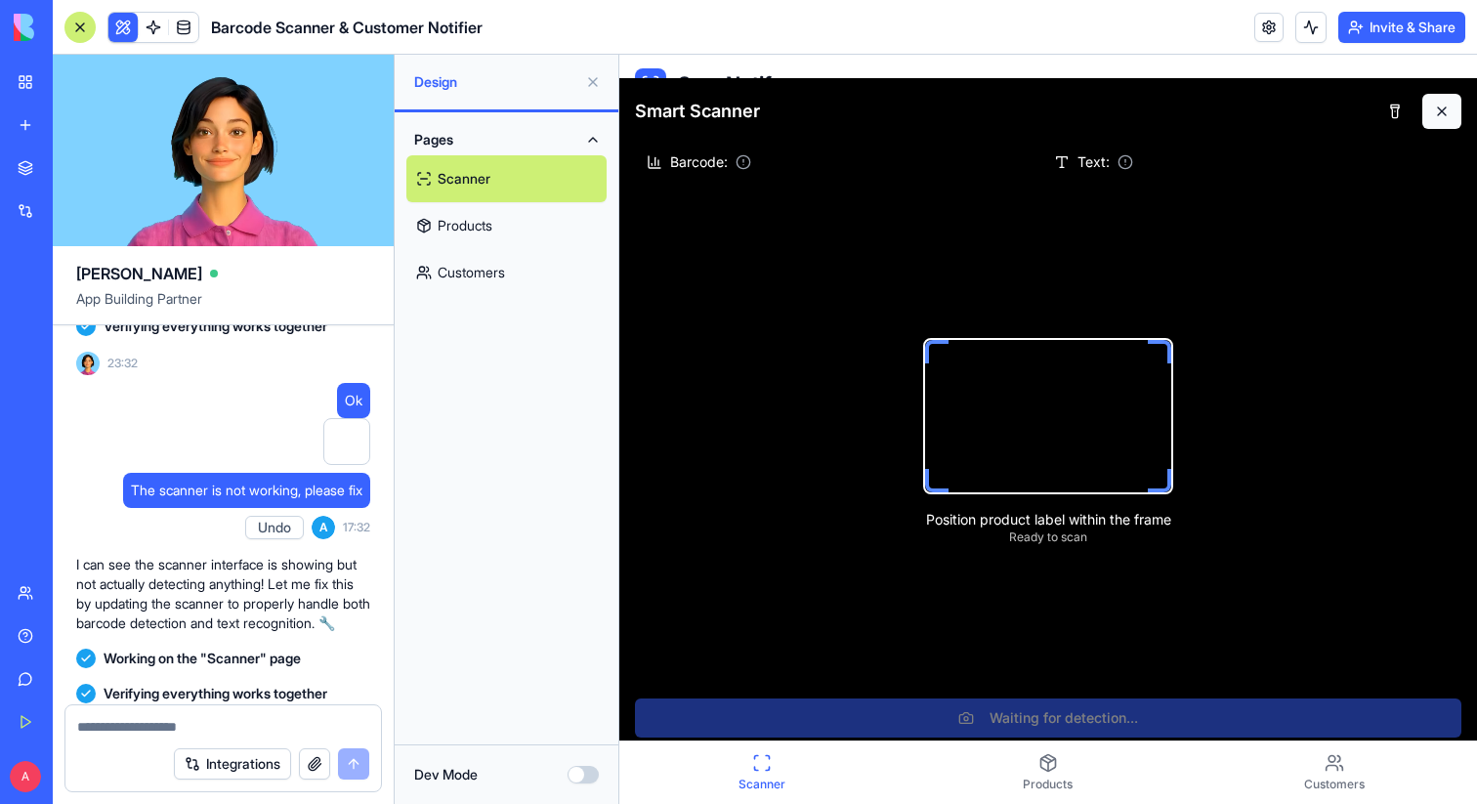
click at [1434, 111] on button at bounding box center [1441, 111] width 39 height 35
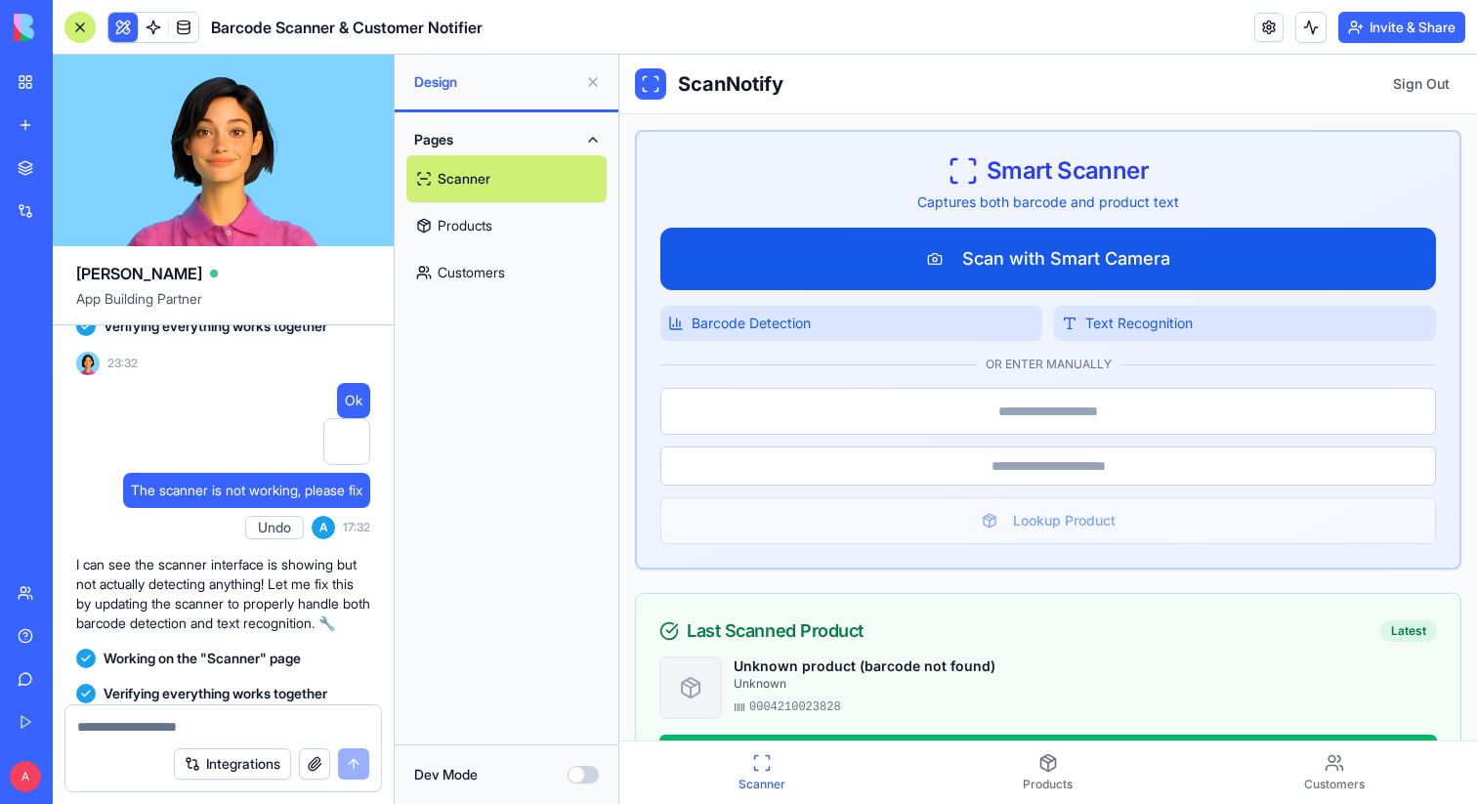
click at [1148, 270] on button "Scan with Smart Camera" at bounding box center [1048, 259] width 776 height 63
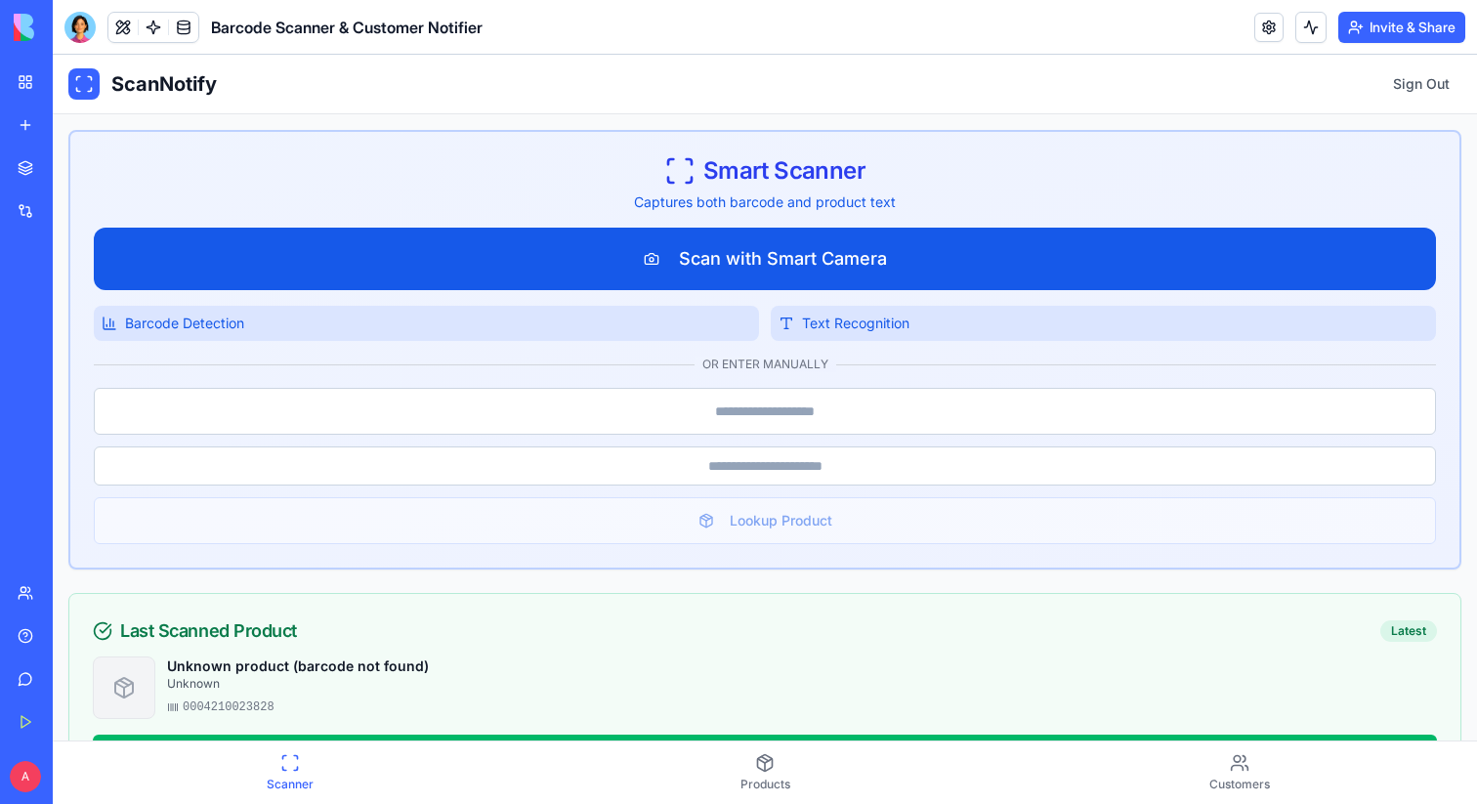
click at [897, 248] on button "Scan with Smart Camera" at bounding box center [765, 259] width 1342 height 63
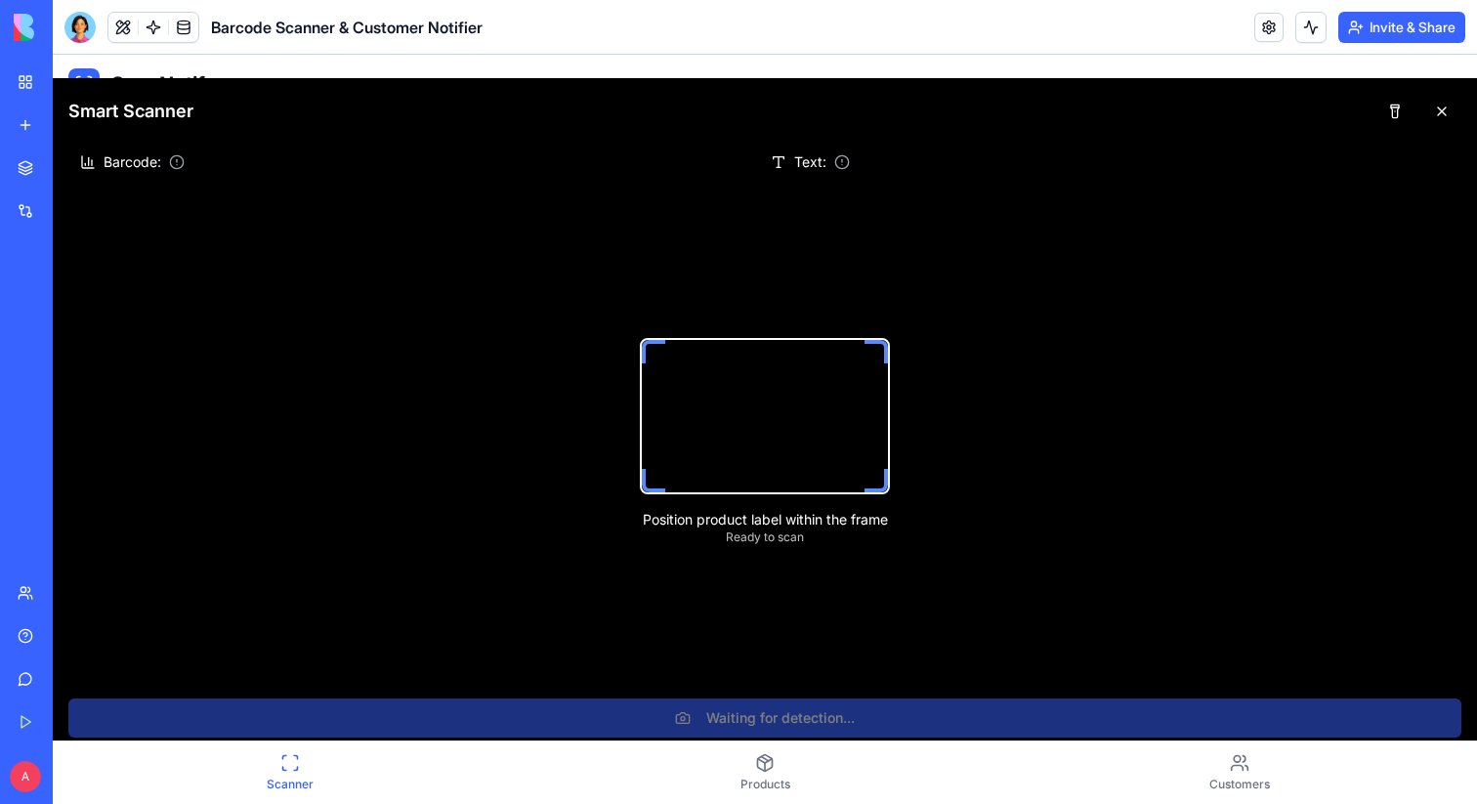
click at [185, 166] on div "Barcode:" at bounding box center [419, 162] width 679 height 20
click at [1443, 110] on button at bounding box center [1441, 111] width 39 height 35
